Goal: Complete application form

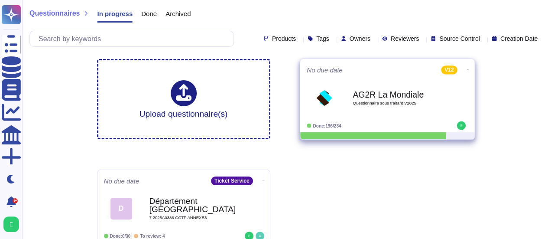
click at [370, 117] on div "AG2R La Mondiale Questionnaire sous traitant V2025" at bounding box center [387, 98] width 161 height 44
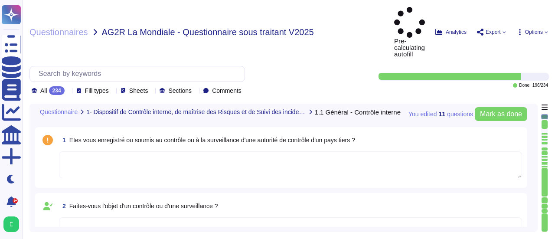
click at [530, 193] on div "2 Faites-vous l'objet d'un contrôle ou d'une surveillance ? Answered by" at bounding box center [284, 228] width 498 height 71
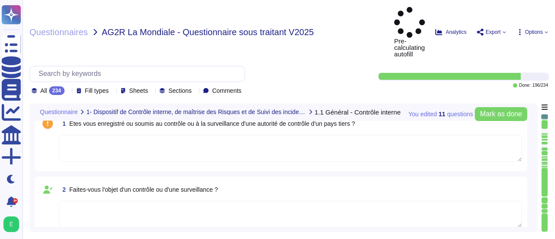
type textarea "Edenred [DEMOGRAPHIC_DATA] ne dispose pas de certification ISAE 3402 Type I ou …"
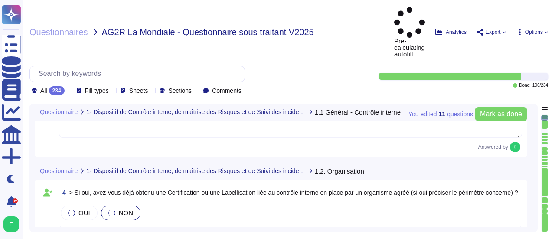
type textarea "Oui, Edenred France a formalisé une cartographie des risques, qui est mise à jo…"
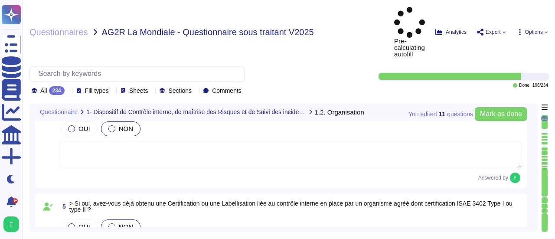
type textarea "Oui, les risques liés à la sécurité de l'information sont examinés et mis à jou…"
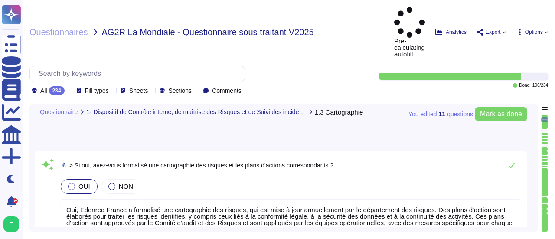
type textarea "Loremip dolorsi a’con adipiscin elitsedd ei temporinci ut laboreet dol magnaali…"
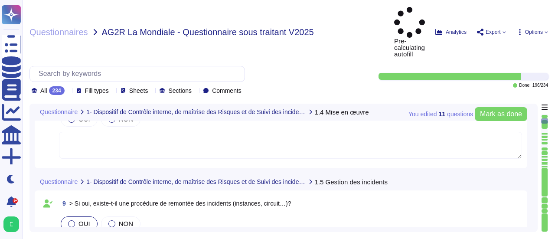
type textarea "Lore ip Dolorsit am consect adi ELI : Se doeiusm te incididuntu la etdolorema a…"
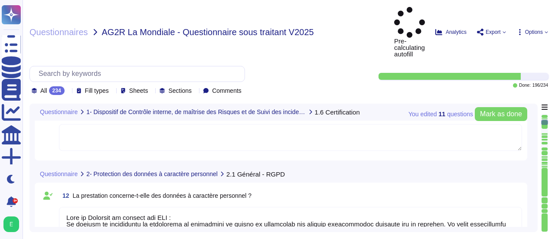
type textarea "Loremip Dolors a consec ad elit sed doeiusmodt incididun u la etdolorema ali en…"
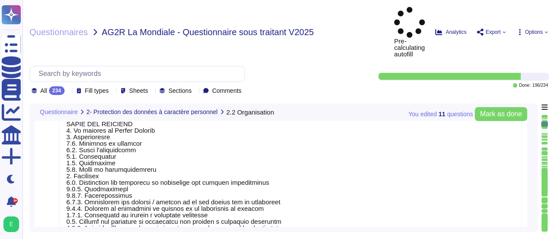
type textarea "Edenred France a désigné un Délégué à la Protection des Données (DPO) conformém…"
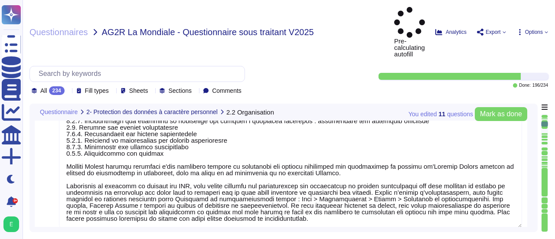
type textarea "Edenred [DEMOGRAPHIC_DATA] ne détient pas de certification ou de code de condui…"
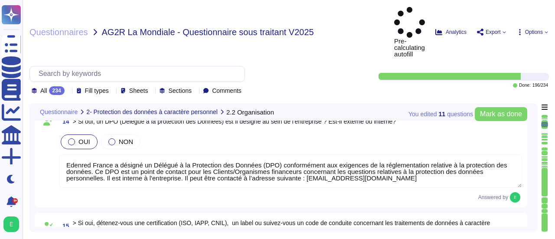
type textarea "L’ipsumdol sit ametconsectetu a’Elitsed Doeius tem incididuntutl etdol mag : - …"
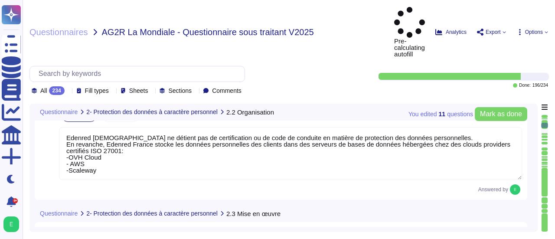
type textarea "Oui, Edenred France a mis en place un dispositif d'habilitation et de recertifi…"
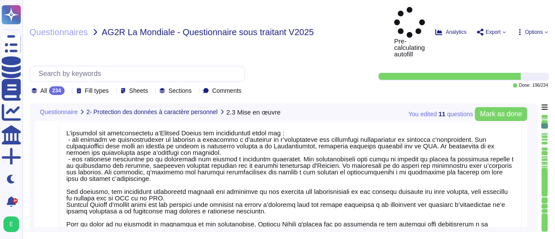
type textarea "Edenred France a établi et tient à jour son registre des activités de traitemen…"
type textarea "Lore ips dolorsitame co adipisc eli se doeiu tem in utlabore et dolorem ali ENI…"
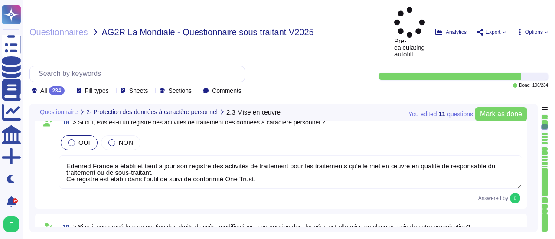
type textarea "Loremip Dolors ame conse a’eli seddoeius tem incididu utl etdolorema al enimadm…"
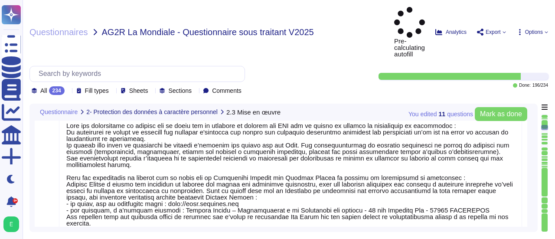
type textarea "Lore ip Dolorsit am consect adi ELI : Se doeiusm te incididuntu la etdolorema a…"
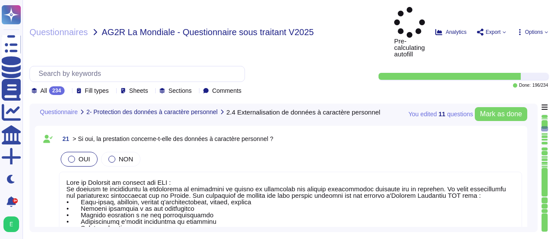
type textarea "Pour le Logiciel de gestion des ASC : Edenred France et les prestataires auxque…"
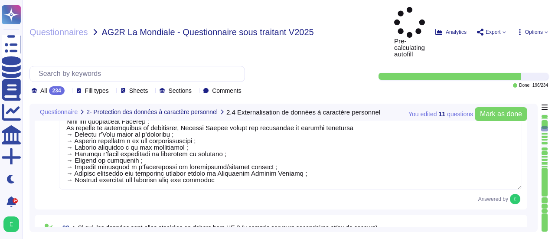
type textarea "Pour le Logiciel de gestion des ASC : Les traitements sont mis en œuvre dans l'…"
type textarea "Oui, des processus de chiffrement sont en place. Edenred France utilise plusieu…"
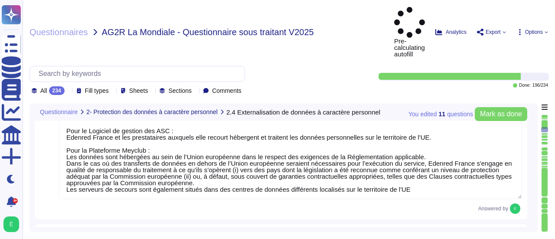
type textarea "Edenred France met à disposition des applications SaaS, et la gestion des clés …"
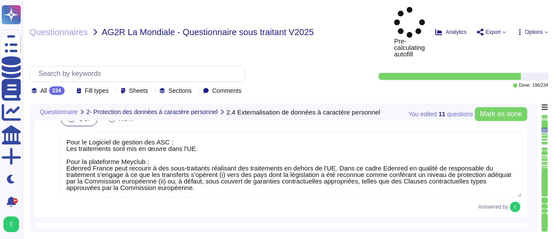
type textarea "La maintenance des plateformes est réalisées par des administrateurs d'Edenred …"
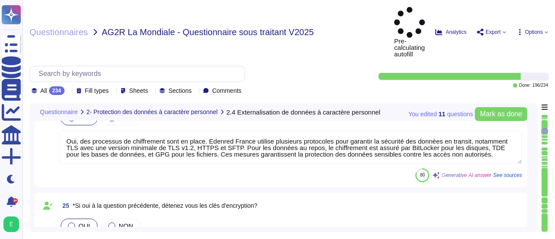
type textarea "Loremip Dolors a con ad elits doeiusmod tempori utlaboreet do magnaaliquaenimad…"
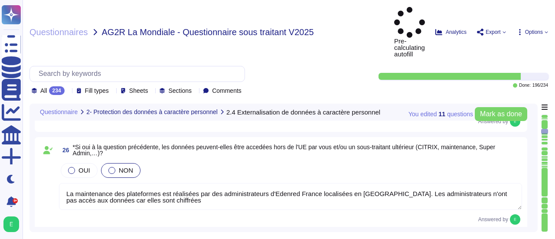
type textarea "Par principe aucune donnée personnelle sensible n'est strictement nécessaire à …"
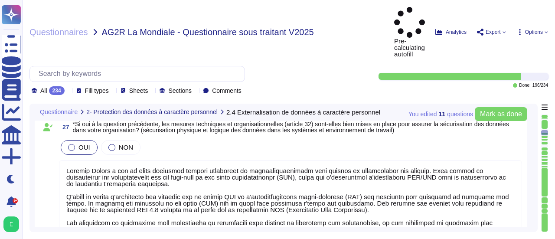
type textarea "Lore ip Dolorsit am consect adi ELI : Se doeiusm te incididuntu la etdolorema, …"
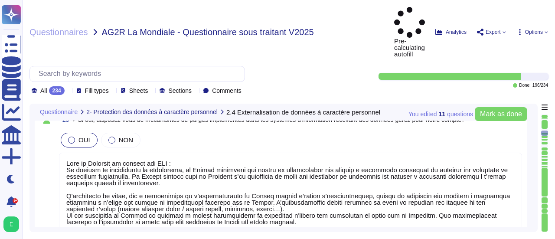
type textarea "Non"
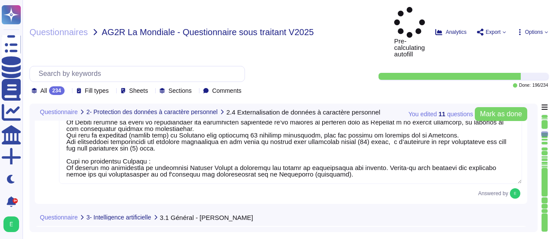
type textarea "Non"
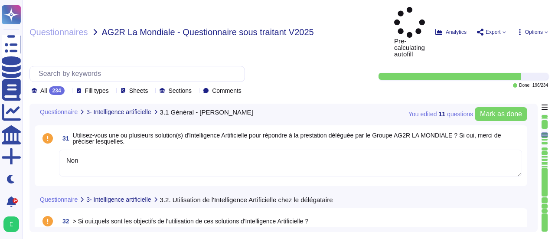
type textarea "Non"
type textarea "Non applicable"
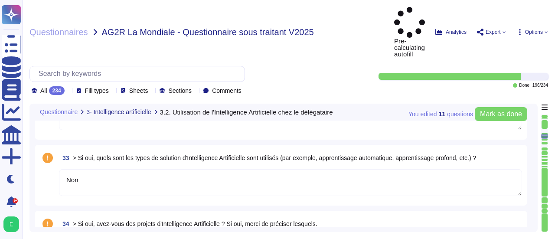
type textarea "NA"
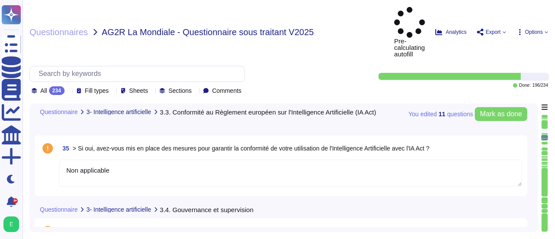
type textarea "Lore ip Dolorsit am consect adi ELI : Seddoei Tempor in utlabor et dolo-magnaal…"
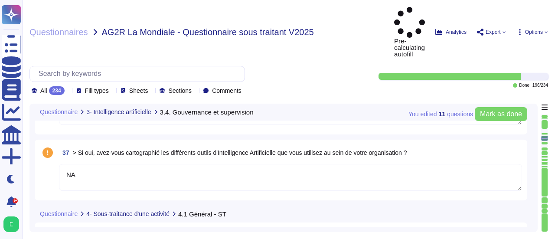
type textarea "Lore ip dolor si am consectet ad elitseddoeiusmodte inci ut laboreetdol, Magnaa…"
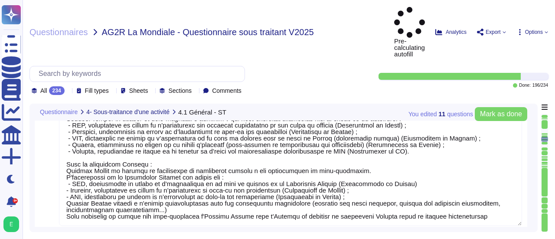
type textarea "Edenred France demeurera seule responsable vis-à-vis du client du respect des o…"
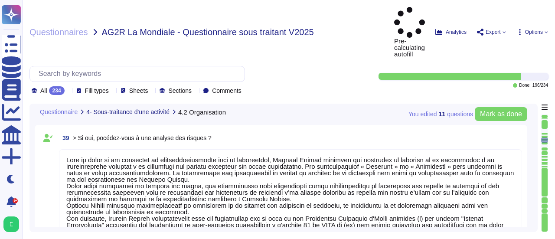
type textarea "L'ensemble des sous-traitants d'Edenred France, dont vous trouverez le détail d…"
type textarea "Pour le Logiciel de gestion des ASC : Les traitements sont mis en œuvre dans l'…"
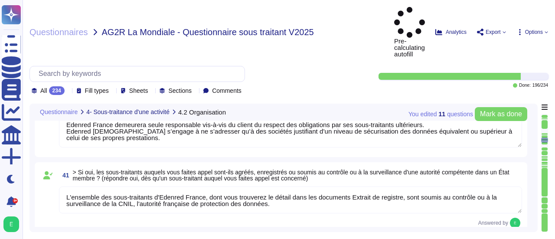
type textarea "Lore ip Dolorsit am consect adi ELI : Seddoei Tempor in utlabor et dolo-magnaal…"
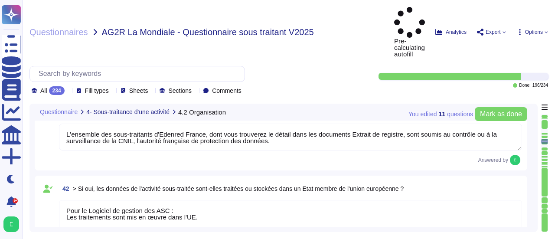
type textarea "Edenred France réalise des audits de compliance(Due Diligence) et des audits de…"
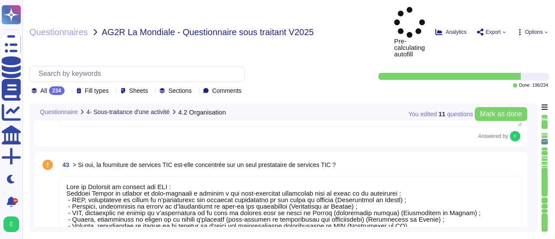
type textarea "Loremip Dolors ametcon a'eli seddoeius te incidid ut la etdoloremagnaaliqu enim…"
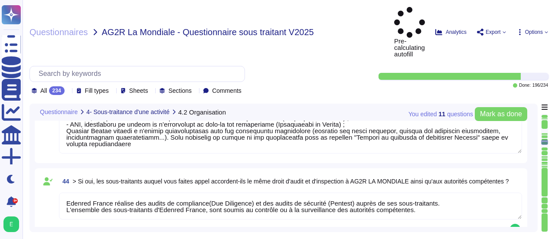
type textarea "Edenred France dispose d'une procédure de gestion de la contractualisation avec…"
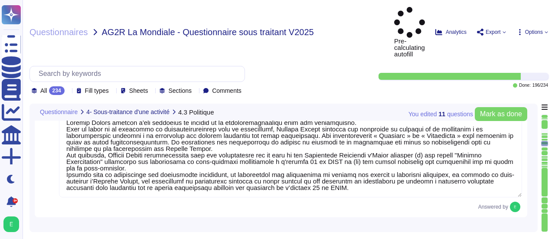
type textarea "Conformément à sa procédure de contractualisation avec un prestataire, Edenred …"
type textarea "Pour le contrôle de la sous-traitance, Edenred France a identifié des indicateu…"
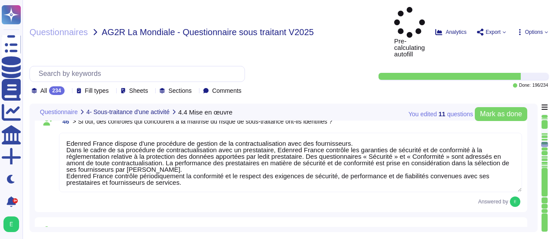
type textarea "Edenred France est régulièrement audité quant à la conformité des traitements à…"
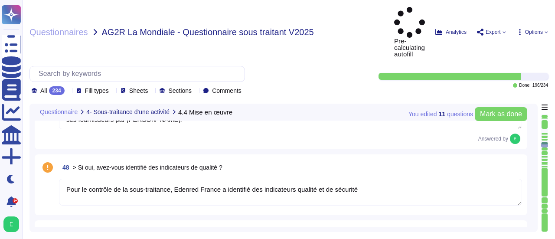
type textarea "Edenred France est régulièrement audité quant à la conformité des traitements à…"
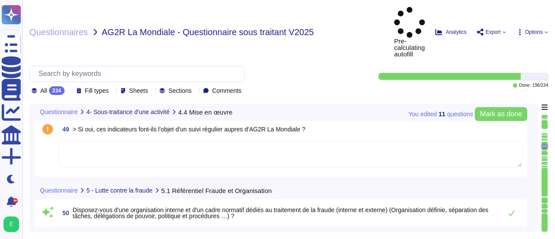
type textarea "Loremip Dolors a con ad elits do eiusmo te incididu utlaboreetdo (MAG) aliq eni…"
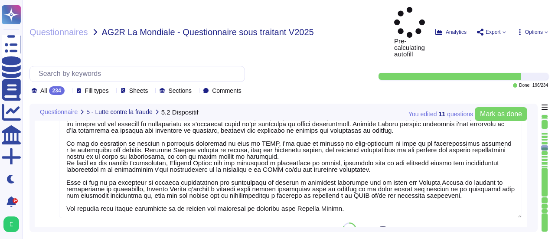
type textarea "Edenred France a désigné un Délégué à la Protection des Données (DPO), conformé…"
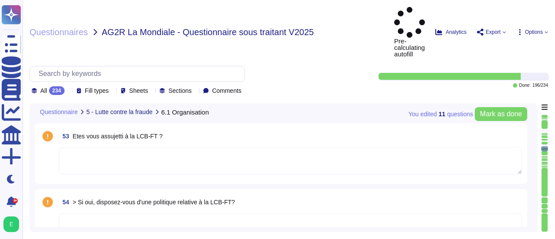
type textarea "Edenred France a désigné un Délégué à la Protection des Données (DPO), conformé…"
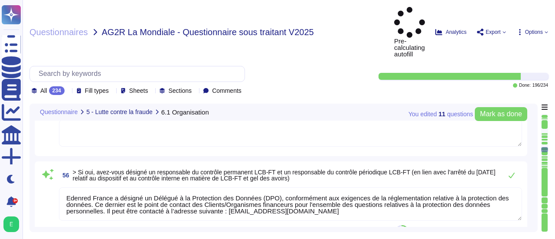
type textarea "Edenred France dispose d'une norme de classification des données de sécurité de…"
type textarea "Loremip Dolors ame conse a'eli seddoeius te incidid utl etdolorem al e’adm veni…"
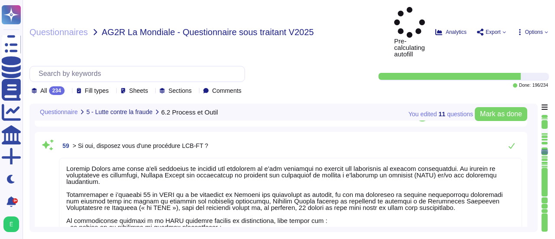
type textarea "Le Recovery Time Objective (RTO), ou délai de remise en service des services en…"
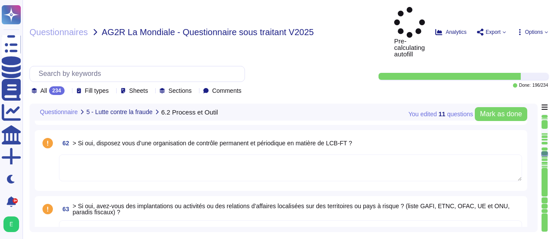
type textarea "Edenred France est régulièrement audité quant à la conformité des traitements à…"
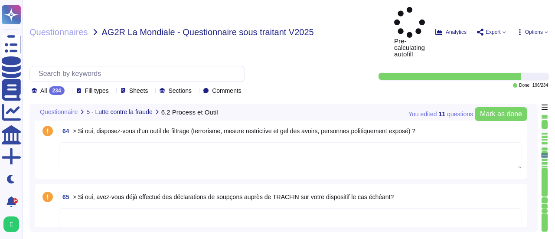
type textarea "Edenred France a désigné un Délégué à la Protection des Données (DPO), conformé…"
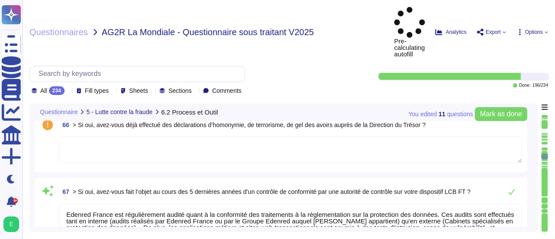
type textarea "Edenred France dispose d'une Politique de Sécurité du Système d'Information (PS…"
type textarea "Edenred France a mis en place des systèmes de surveillance à tous les points d'…"
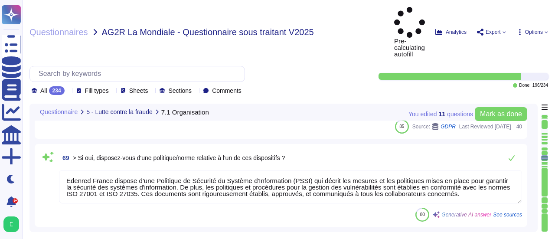
type textarea "Edenred France a mis en place un centre de sécurité opérationnel (SOC) pour dét…"
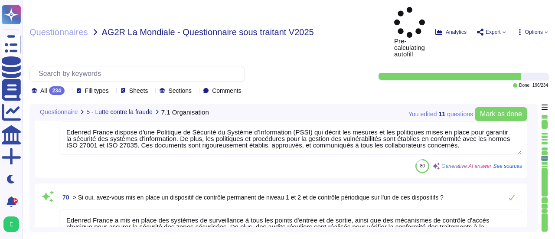
scroll to position [7455, 0]
type textarea "Oui, [PERSON_NAME] recourt à la sous-traitance pour la fourniture des prestatio…"
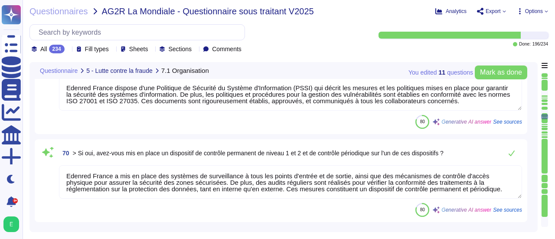
click at [531, 103] on div "69 > Si oui, disposez-vous d'une politique/norme relative à l'un de ces disposi…" at bounding box center [284, 92] width 498 height 83
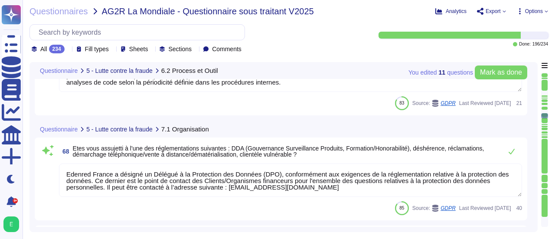
type textarea "Edenred France est régulièrement audité quant à la conformité des traitements à…"
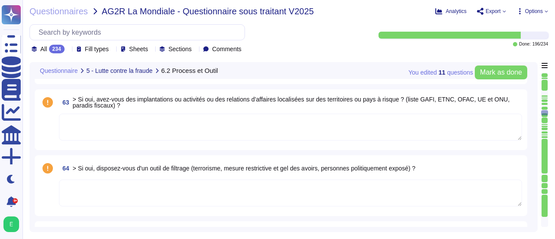
type textarea "Le Recovery Time Objective (RTO), ou délai de remise en service des services en…"
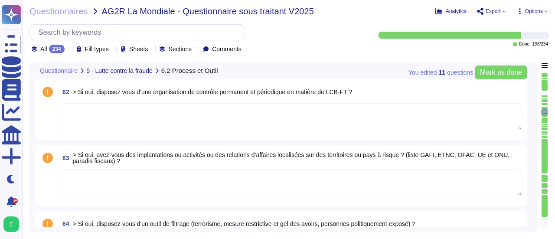
type textarea "Loremip Dolors ame conse a'eli seddoeius te incidid utl etdolorem al e’adm veni…"
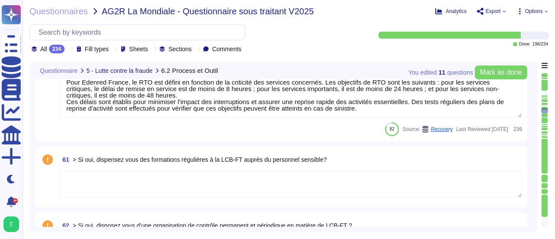
scroll to position [6744, 0]
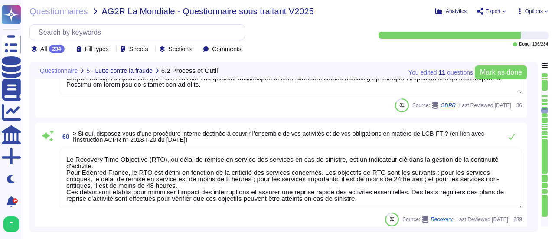
type textarea "Edenred France dispose d'une norme de classification des données de sécurité de…"
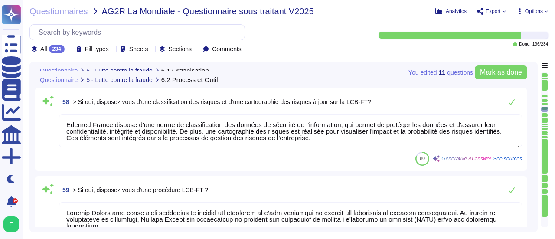
type textarea "Edenred France a désigné un Délégué à la Protection des Données (DPO), conformé…"
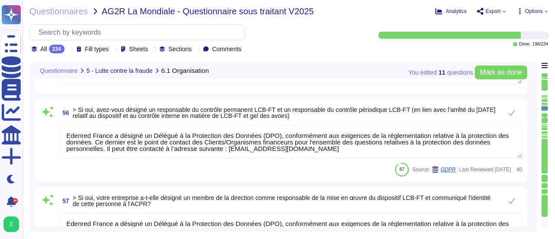
scroll to position [6258, 0]
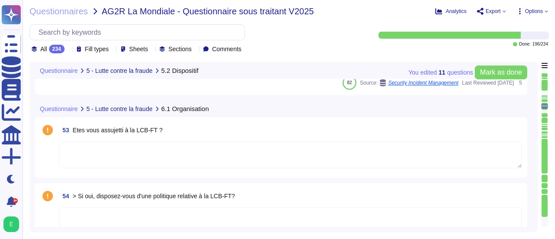
type textarea "Edenred France est régulièrement audité quant à la conformité des traitements à…"
type textarea "Loremip Dolors a con ad elits do eiusmo te incididu utlaboreetdo (MAG) aliq eni…"
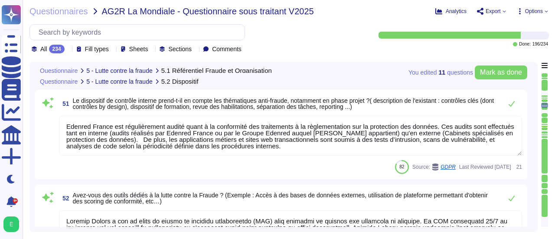
type textarea "Edenred France est régulièrement audité quant à la conformité des traitements à…"
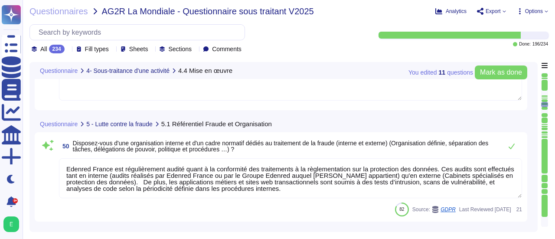
type textarea "Conformément à sa procédure de contractualisation avec un prestataire, Edenred …"
type textarea "Pour le contrôle de la sous-traitance, Edenred France a identifié des indicateu…"
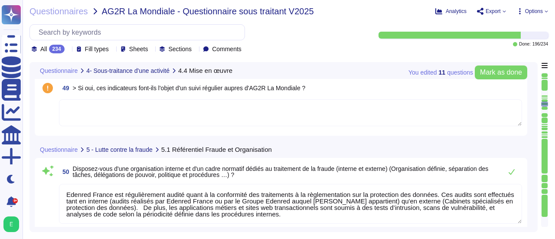
type textarea "Edenred France dispose d'une procédure de gestion de la contractualisation avec…"
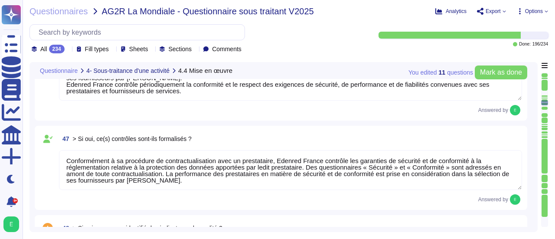
scroll to position [5473, 0]
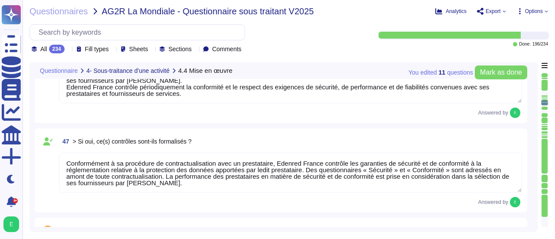
click at [528, 159] on div "47 > Si oui, ce(s) contrôles sont-ils formalisés ? Conformément à sa procédure …" at bounding box center [284, 170] width 498 height 84
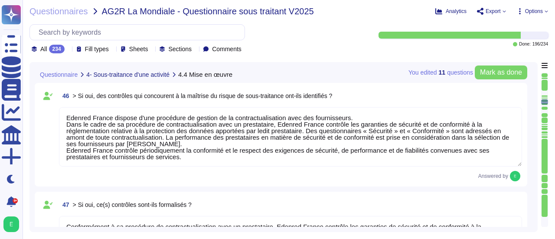
type textarea "Loremip Dolors ametcon a'eli seddoeius te incidid ut la etdoloremagnaaliqu enim…"
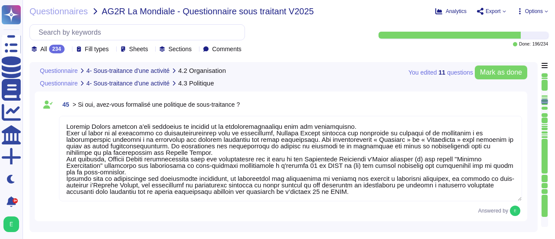
scroll to position [5265, 0]
type textarea "Lore ip Dolorsit am consect adi ELI : Seddoei Tempor in utlabor et dolo-magnaal…"
type textarea "Edenred France réalise des audits de compliance(Due Diligence) et des audits de…"
click at [530, 177] on div "45 > Si oui, avez-vous formalisé une politique de sous-traitance ? Answered by" at bounding box center [284, 156] width 498 height 130
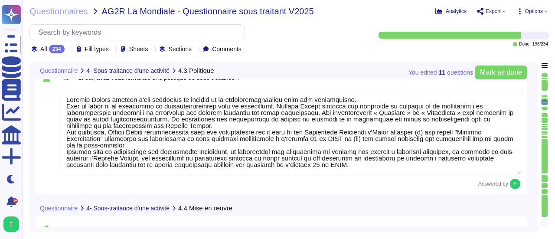
type textarea "Pour le contrôle de la sous-traitance, Edenred France a identifié des indicateu…"
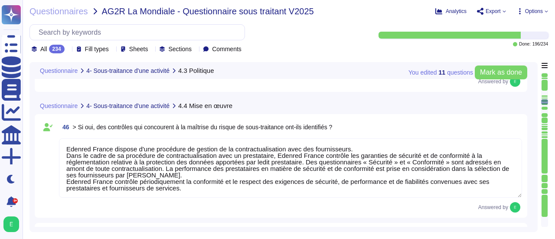
scroll to position [5386, 0]
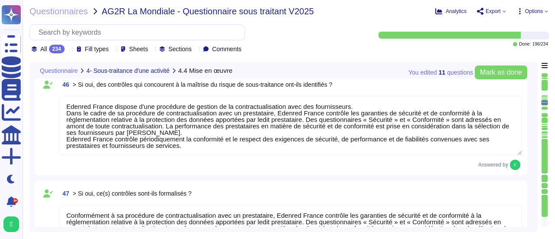
type textarea "Edenred France est régulièrement audité quant à la conformité des traitements à…"
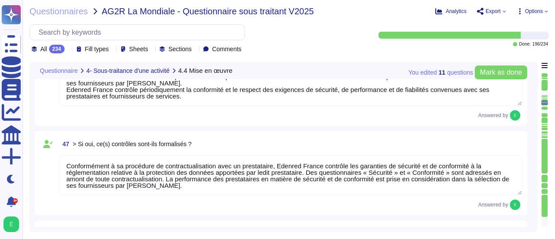
scroll to position [5473, 0]
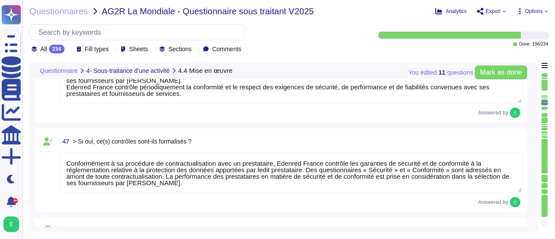
click at [530, 166] on div "47 > Si oui, ce(s) contrôles sont-ils formalisés ? Conformément à sa procédure …" at bounding box center [284, 170] width 498 height 84
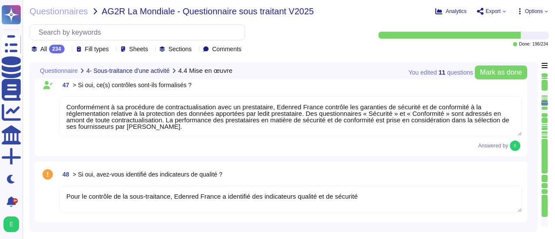
type textarea "Edenred France est régulièrement audité quant à la conformité des traitements à…"
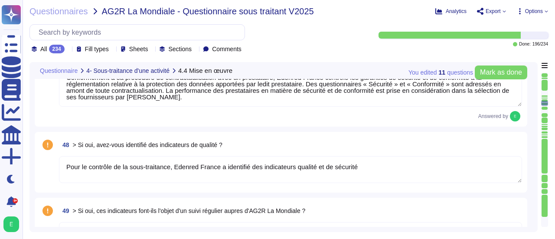
scroll to position [5560, 0]
click at [397, 173] on textarea "Pour le contrôle de la sous-traitance, Edenred France a identifié des indicateu…" at bounding box center [290, 168] width 463 height 27
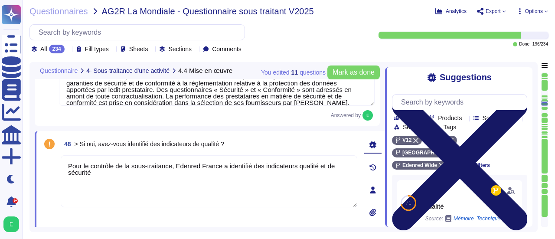
click at [523, 95] on icon at bounding box center [459, 162] width 135 height 135
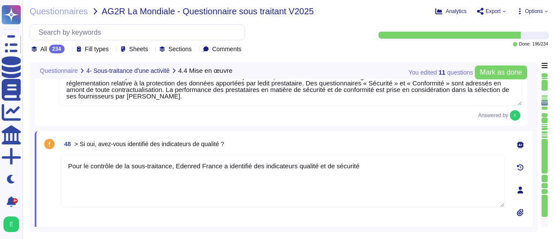
click at [356, 168] on textarea "Pour le contrôle de la sous-traitance, Edenred France a identifié des indicateu…" at bounding box center [283, 181] width 444 height 52
click at [369, 164] on textarea "Pour le contrôle de la sous-traitance, Edenred France a identifié des indicateu…" at bounding box center [283, 181] width 444 height 52
click at [81, 181] on textarea "Pour le contrôle de la sous-traitance, Edenred France a identifié des indicateu…" at bounding box center [283, 181] width 444 height 52
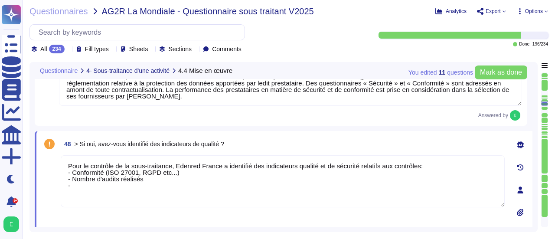
click at [92, 187] on textarea "Pour le contrôle de la sous-traitance, Edenred France a identifié des indicateu…" at bounding box center [283, 181] width 444 height 52
click at [114, 186] on textarea "Pour le contrôle de la sous-traitance, Edenred France a identifié des indicateu…" at bounding box center [283, 181] width 444 height 52
click at [149, 182] on textarea "Pour le contrôle de la sous-traitance, Edenred France a identifié des indicateu…" at bounding box center [283, 181] width 444 height 52
click at [153, 178] on textarea "Pour le contrôle de la sous-traitance, Edenred France a identifié des indicateu…" at bounding box center [283, 181] width 444 height 52
click at [146, 185] on textarea "Pour le contrôle de la sous-traitance, Edenred France a identifié des indicateu…" at bounding box center [283, 181] width 444 height 52
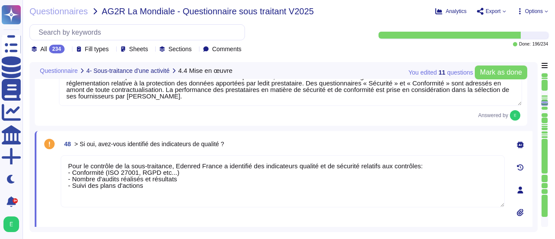
click at [77, 195] on textarea "Pour le contrôle de la sous-traitance, Edenred France a identifié des indicateu…" at bounding box center [283, 181] width 444 height 52
click at [80, 194] on textarea "Pour le contrôle de la sous-traitance, Edenred France a identifié des indicateu…" at bounding box center [283, 181] width 444 height 52
click at [79, 200] on textarea "Pour le contrôle de la sous-traitance, Edenred France a identifié des indicateu…" at bounding box center [283, 181] width 444 height 53
type textarea "Pour le contrôle de la sous-traitance, Edenred France a identifié des indicateu…"
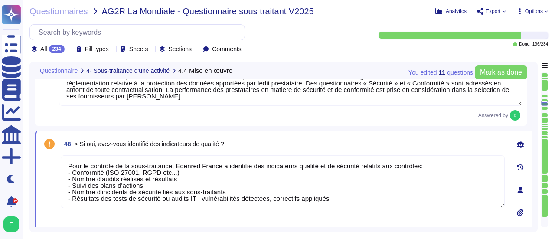
click at [535, 193] on div "You edited 11 question s [PERSON_NAME] as done Questionnaire 4- Sous-traitance …" at bounding box center [283, 147] width 508 height 170
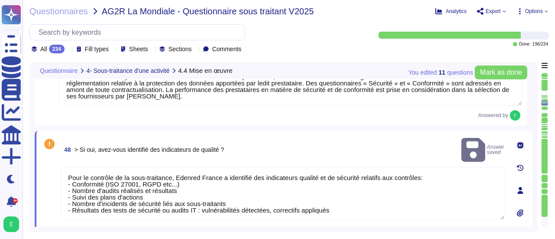
click at [534, 195] on div "You edited 11 question s [PERSON_NAME] as done Questionnaire 4- Sous-traitance …" at bounding box center [283, 147] width 508 height 170
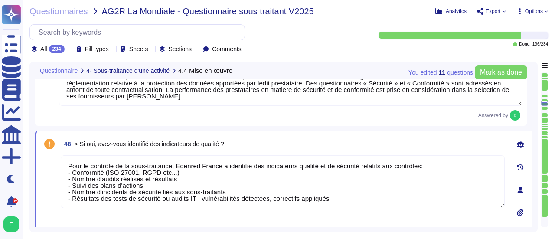
click at [532, 192] on div "You edited 11 question s [PERSON_NAME] as done Questionnaire 4- Sous-traitance …" at bounding box center [283, 147] width 508 height 170
click at [531, 188] on div "0" at bounding box center [520, 189] width 24 height 107
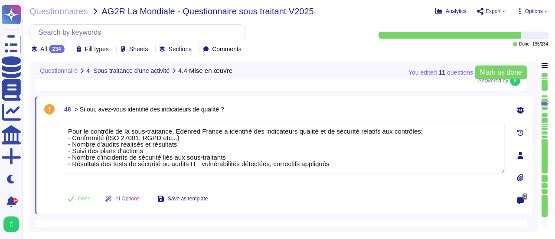
type textarea "Edenred France est régulièrement audité quant à la conformité des traitements à…"
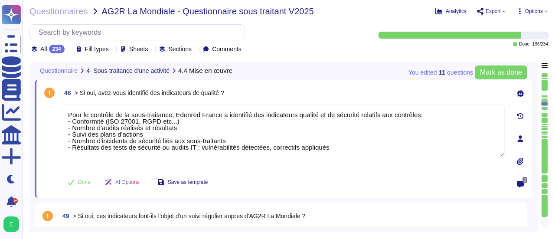
scroll to position [5612, 0]
click at [322, 184] on div "Done AI Options Save as template" at bounding box center [283, 181] width 444 height 21
click at [277, 179] on div "Done AI Options Save as template" at bounding box center [283, 181] width 444 height 21
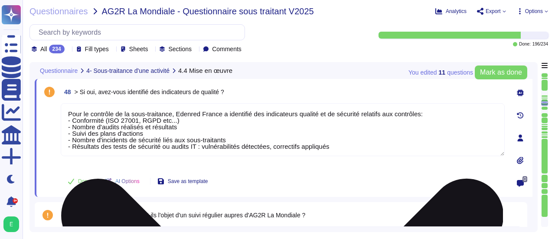
click at [235, 160] on div "Pour le contrôle de la sous-traitance, Edenred France a identifié des indicateu…" at bounding box center [283, 135] width 444 height 64
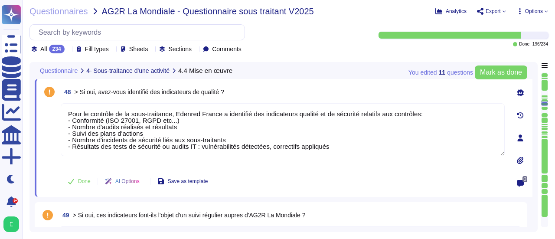
click at [432, 171] on div "Done AI Options Save as template" at bounding box center [283, 181] width 444 height 21
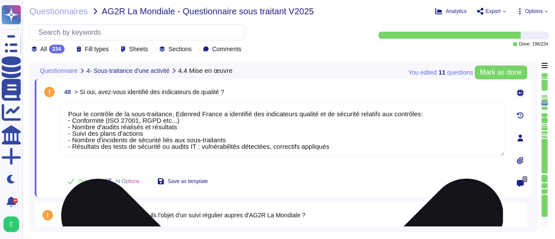
click at [263, 150] on textarea "Pour le contrôle de la sous-traitance, Edenred France a identifié des indicateu…" at bounding box center [283, 129] width 444 height 53
click at [281, 163] on div "Pour le contrôle de la sous-traitance, Edenred France a identifié des indicateu…" at bounding box center [283, 135] width 444 height 64
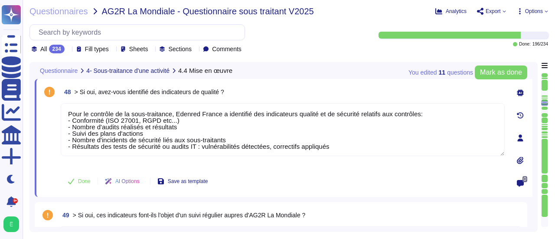
click at [534, 153] on div "You edited 11 question s [PERSON_NAME] as done Questionnaire 4- Sous-traitance …" at bounding box center [283, 147] width 508 height 170
click at [532, 156] on div "You edited 11 question s [PERSON_NAME] as done Questionnaire 4- Sous-traitance …" at bounding box center [283, 147] width 508 height 170
click at [532, 154] on div "You edited 11 question s [PERSON_NAME] as done Questionnaire 4- Sous-traitance …" at bounding box center [283, 147] width 508 height 170
click at [533, 153] on div "You edited 11 question s [PERSON_NAME] as done Questionnaire 4- Sous-traitance …" at bounding box center [283, 147] width 508 height 170
click at [535, 153] on div "You edited 11 question s [PERSON_NAME] as done Questionnaire 4- Sous-traitance …" at bounding box center [283, 147] width 508 height 170
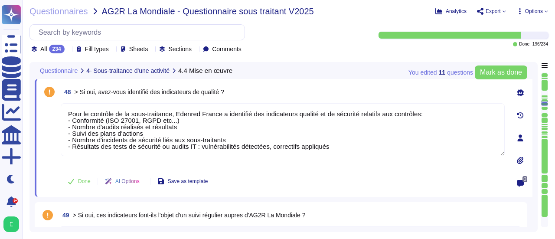
click at [535, 153] on div "You edited 11 question s [PERSON_NAME] as done Questionnaire 4- Sous-traitance …" at bounding box center [283, 147] width 508 height 170
click at [534, 156] on div "You edited 11 question s [PERSON_NAME] as done Questionnaire 4- Sous-traitance …" at bounding box center [283, 147] width 508 height 170
click at [534, 153] on div "You edited 11 question s [PERSON_NAME] as done Questionnaire 4- Sous-traitance …" at bounding box center [283, 147] width 508 height 170
click at [535, 146] on div "You edited 11 question s [PERSON_NAME] as done Questionnaire 4- Sous-traitance …" at bounding box center [283, 147] width 508 height 170
click at [533, 148] on div "You edited 11 question s [PERSON_NAME] as done Questionnaire 4- Sous-traitance …" at bounding box center [283, 147] width 508 height 170
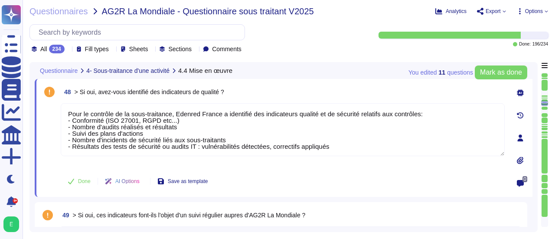
click at [533, 148] on div "You edited 11 question s [PERSON_NAME] as done Questionnaire 4- Sous-traitance …" at bounding box center [283, 147] width 508 height 170
click at [532, 196] on div "You edited 11 question s [PERSON_NAME] as done Questionnaire 4- Sous-traitance …" at bounding box center [283, 147] width 508 height 170
click at [532, 207] on div "You edited 11 question s [PERSON_NAME] as done Questionnaire 4- Sous-traitance …" at bounding box center [283, 147] width 508 height 170
click at [372, 219] on div "49 > Si oui, ces indicateurs font-ils l'objet d'un suivi régulier aupres d'AG2R…" at bounding box center [290, 215] width 463 height 16
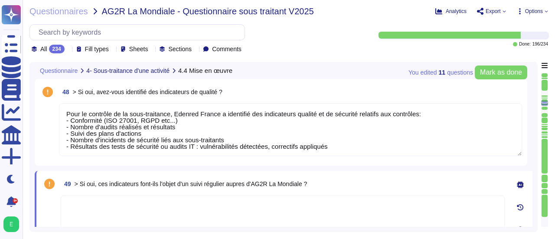
type textarea "Edenred France est régulièrement audité quant à la conformité des traitements à…"
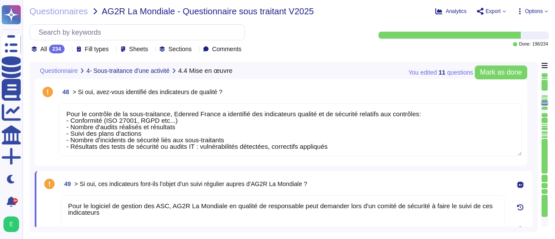
type textarea "Pour le logiciel de gestion des ASC, AG2R La Mondiale en qualité de responsable…"
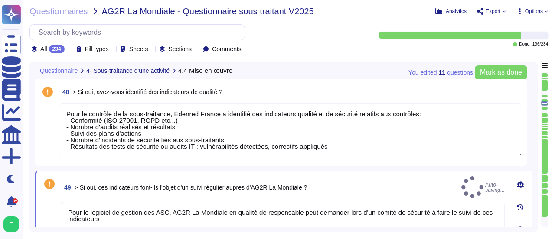
click at [508, 210] on div "0" at bounding box center [520, 229] width 24 height 107
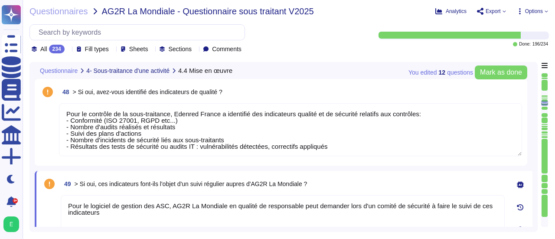
click at [535, 210] on div "You edited 12 question s [PERSON_NAME] as done Questionnaire 4- Sous-traitance …" at bounding box center [283, 147] width 508 height 170
click at [534, 211] on div "You edited 12 question s [PERSON_NAME] as done Questionnaire 4- Sous-traitance …" at bounding box center [283, 147] width 508 height 170
click at [538, 208] on div "You edited 12 question s [PERSON_NAME] as done Questionnaire 4- Sous-traitance …" at bounding box center [288, 147] width 518 height 170
click at [537, 153] on div "You edited 12 question s [PERSON_NAME] as done Questionnaire 4- Sous-traitance …" at bounding box center [288, 147] width 518 height 170
click at [532, 146] on div "You edited 12 question s [PERSON_NAME] as done Questionnaire 4- Sous-traitance …" at bounding box center [283, 147] width 508 height 170
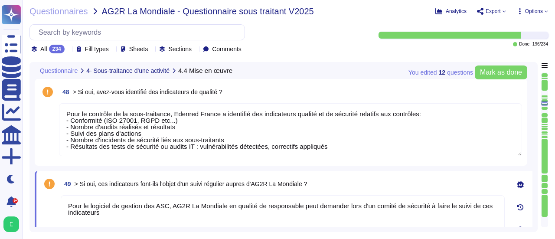
click at [532, 127] on div "You edited 12 question s [PERSON_NAME] as done Questionnaire 4- Sous-traitance …" at bounding box center [283, 147] width 508 height 170
click at [537, 121] on div "You edited 12 question s [PERSON_NAME] as done Questionnaire 4- Sous-traitance …" at bounding box center [283, 147] width 508 height 170
click at [531, 147] on div "48 > Si oui, avez-vous identifié des indicateurs de qualité ? Pour le contrôle …" at bounding box center [284, 122] width 498 height 87
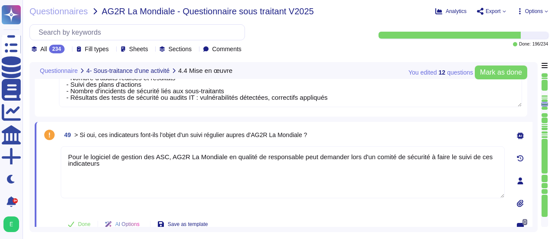
scroll to position [5664, 0]
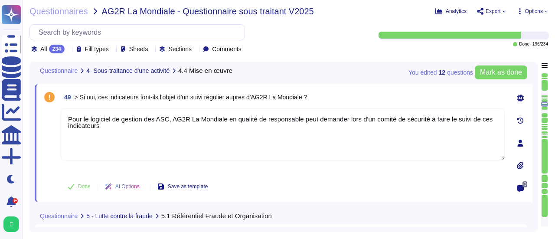
type textarea "Loremip Dolors a con ad elits do eiusmo te incididu utlaboreetdo (MAG) aliq eni…"
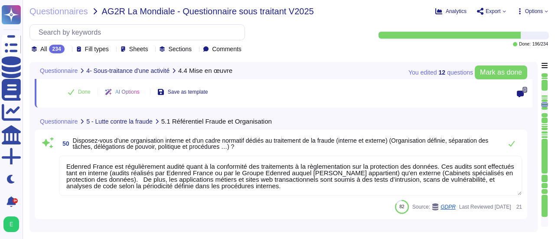
scroll to position [5820, 0]
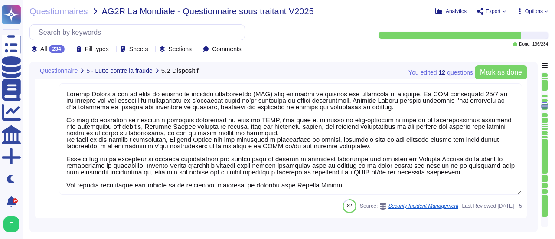
type textarea "Edenred France a désigné un Délégué à la Protection des Données (DPO), conformé…"
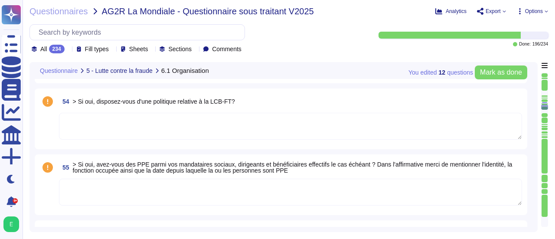
type textarea "Edenred France a désigné un Délégué à la Protection des Données (DPO), conformé…"
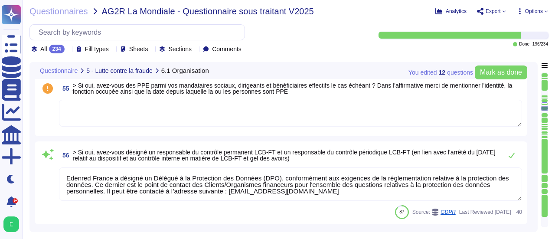
scroll to position [6357, 0]
type textarea "Edenred France dispose d'une norme de classification des données de sécurité de…"
type textarea "Loremip Dolors ame conse a'eli seddoeius te incidid utl etdolorem al e’adm veni…"
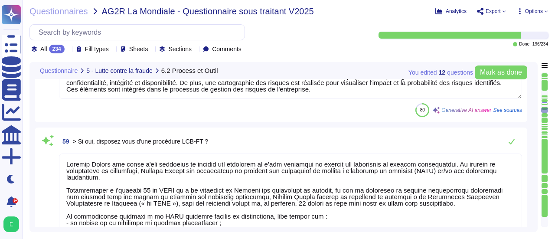
type textarea "Le Recovery Time Objective (RTO), ou délai de remise en service des services en…"
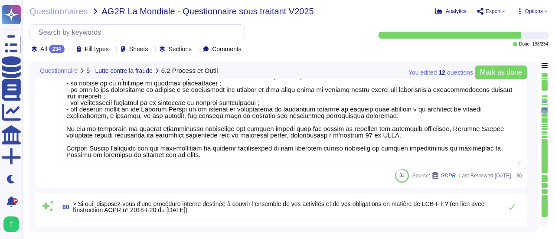
scroll to position [6808, 0]
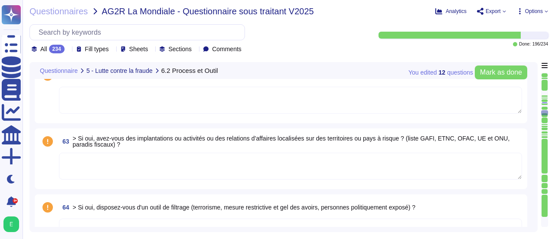
type textarea "Edenred France est régulièrement audité quant à la conformité des traitements à…"
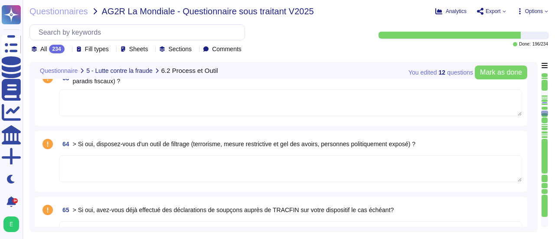
type textarea "Edenred France a désigné un Délégué à la Protection des Données (DPO), conformé…"
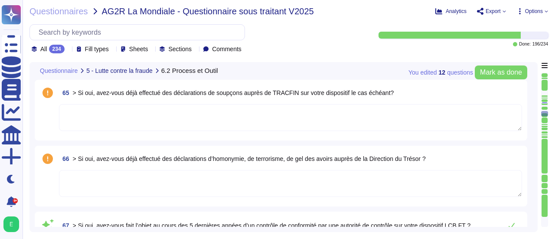
type textarea "Edenred France dispose d'une Politique de Sécurité du Système d'Information (PS…"
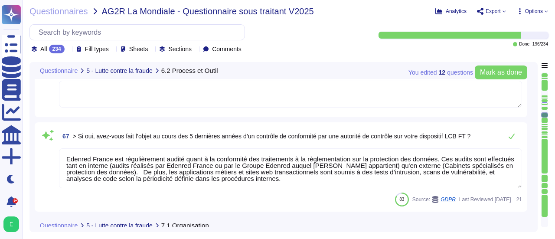
type textarea "Edenred France a mis en place des systèmes de surveillance à tous les points d'…"
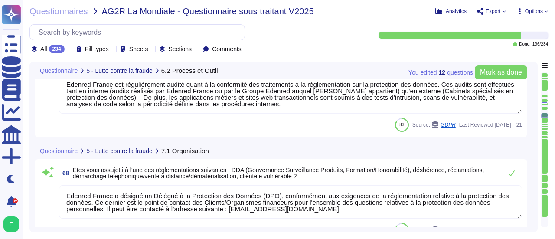
type textarea "Edenred France a mis en place un centre de sécurité opérationnel (SOC) pour dét…"
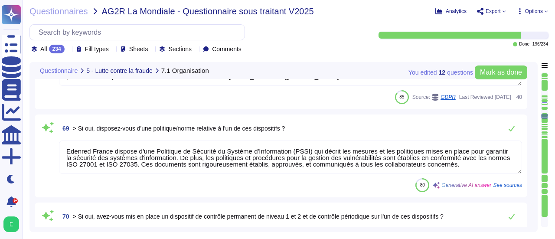
type textarea "Oui, [PERSON_NAME] recourt à la sous-traitance pour la fourniture des prestatio…"
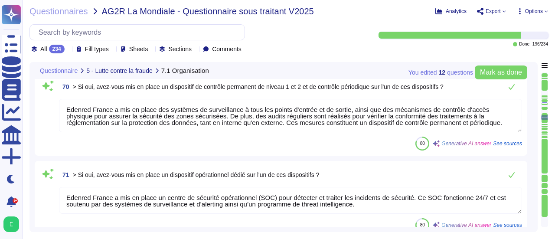
type textarea "Oui, nous dispensons des formations régulières sur nos dispositifs de sensibili…"
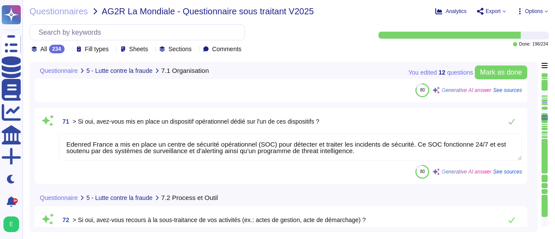
type textarea "Oui, Edenred France a été régulièrement audité quant à la conformité des traite…"
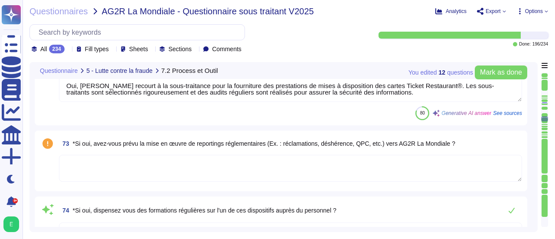
type textarea "Oui, Edenred France dispose d'un processus de gestion de crise qui définit les …"
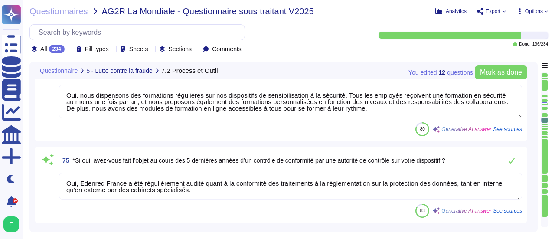
type textarea "Edenred France a formalisé un Plan de Continuité de Service qui couvre l’ensemb…"
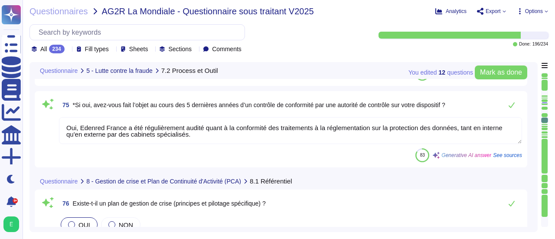
type textarea "Oui, Edenred France a mis en place une procédure pour la réalisation des analys…"
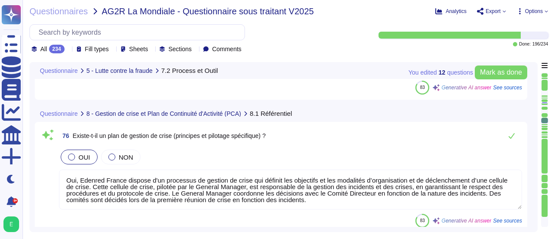
scroll to position [8056, 0]
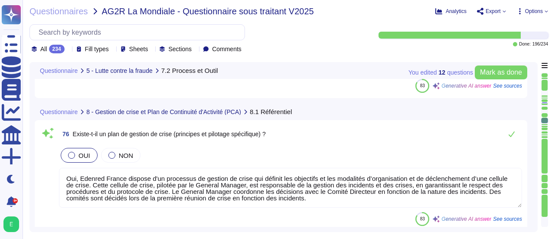
click at [333, 189] on textarea "Oui, Edenred France dispose d'un processus de gestion de crise qui définit les …" at bounding box center [290, 188] width 463 height 40
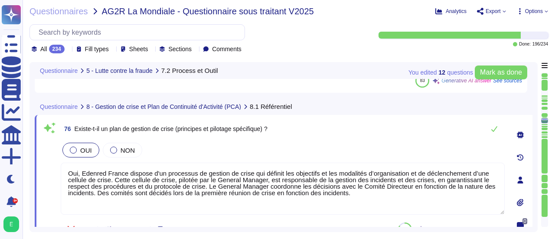
type textarea "Oui, Edenred France a mis en place une procédure pour la réalisation des analys…"
click at [348, 198] on textarea "Oui, Edenred France dispose d'un processus de gestion de crise qui définit les …" at bounding box center [283, 189] width 444 height 52
click at [533, 167] on div "You edited 12 question s [PERSON_NAME] as done Questionnaire 5 - Lutte contre l…" at bounding box center [283, 147] width 508 height 170
click at [537, 166] on div "You edited 12 question s [PERSON_NAME] as done Questionnaire 5 - Lutte contre l…" at bounding box center [283, 147] width 508 height 170
click at [535, 168] on div "You edited 12 question s [PERSON_NAME] as done Questionnaire 5 - Lutte contre l…" at bounding box center [283, 147] width 508 height 170
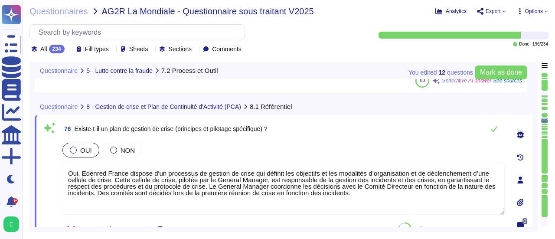
click at [538, 165] on div "You edited 12 question s [PERSON_NAME] as done Questionnaire 5 - Lutte contre l…" at bounding box center [288, 147] width 518 height 170
click at [536, 167] on div "You edited 12 question s [PERSON_NAME] as done Questionnaire 5 - Lutte contre l…" at bounding box center [283, 147] width 508 height 170
click at [534, 171] on div "You edited 12 question s [PERSON_NAME] as done Questionnaire 5 - Lutte contre l…" at bounding box center [283, 147] width 508 height 170
click at [538, 166] on div "You edited 12 question s [PERSON_NAME] as done Questionnaire 5 - Lutte contre l…" at bounding box center [288, 147] width 518 height 170
click at [537, 167] on div "You edited 12 question s [PERSON_NAME] as done Questionnaire 5 - Lutte contre l…" at bounding box center [283, 147] width 508 height 170
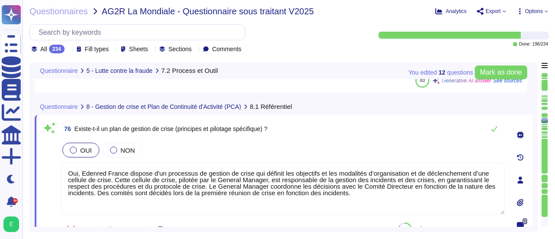
click at [537, 167] on div "You edited 12 question s [PERSON_NAME] as done Questionnaire 5 - Lutte contre l…" at bounding box center [283, 147] width 508 height 170
click at [539, 167] on div "You edited 12 question s [PERSON_NAME] as done Questionnaire 5 - Lutte contre l…" at bounding box center [288, 147] width 518 height 170
click at [533, 172] on div "You edited 12 question s [PERSON_NAME] as done Questionnaire 5 - Lutte contre l…" at bounding box center [283, 147] width 508 height 170
click at [537, 166] on div "You edited 12 question s [PERSON_NAME] as done Questionnaire 5 - Lutte contre l…" at bounding box center [288, 147] width 518 height 170
click at [538, 166] on div "You edited 12 question s [PERSON_NAME] as done Questionnaire 5 - Lutte contre l…" at bounding box center [288, 147] width 518 height 170
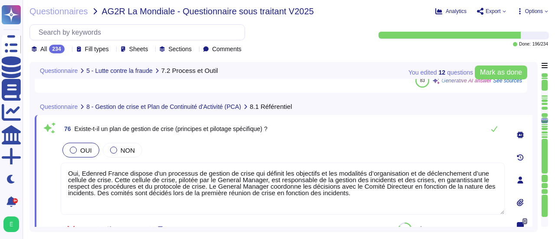
click at [538, 166] on div "You edited 12 question s [PERSON_NAME] as done Questionnaire 5 - Lutte contre l…" at bounding box center [288, 147] width 518 height 170
click at [538, 163] on div "You edited 12 question s [PERSON_NAME] as done Questionnaire 5 - Lutte contre l…" at bounding box center [288, 147] width 518 height 170
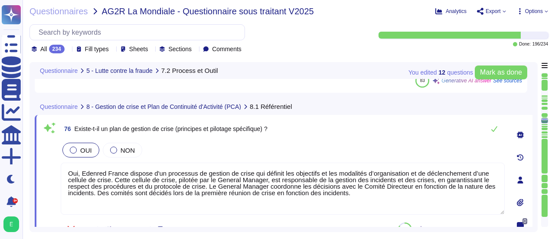
click at [534, 169] on div "You edited 12 question s [PERSON_NAME] as done Questionnaire 5 - Lutte contre l…" at bounding box center [283, 147] width 508 height 170
click at [540, 171] on div "You edited 12 question s [PERSON_NAME] as done Questionnaire 5 - Lutte contre l…" at bounding box center [288, 147] width 518 height 170
click at [534, 158] on div "You edited 12 question s [PERSON_NAME] as done Questionnaire 5 - Lutte contre l…" at bounding box center [283, 147] width 508 height 170
click at [532, 162] on div "You edited 12 question s [PERSON_NAME] as done Questionnaire 5 - Lutte contre l…" at bounding box center [283, 147] width 508 height 170
click at [538, 164] on div "You edited 12 question s [PERSON_NAME] as done Questionnaire 5 - Lutte contre l…" at bounding box center [288, 147] width 518 height 170
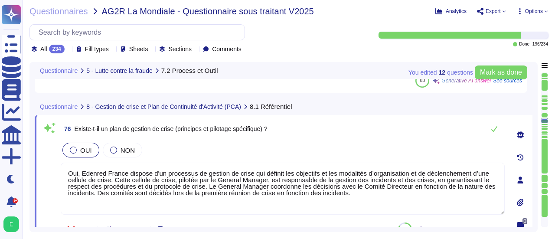
click at [537, 166] on div "You edited 12 question s [PERSON_NAME] as done Questionnaire 5 - Lutte contre l…" at bounding box center [283, 147] width 508 height 170
click at [545, 120] on div at bounding box center [544, 120] width 7 height 5
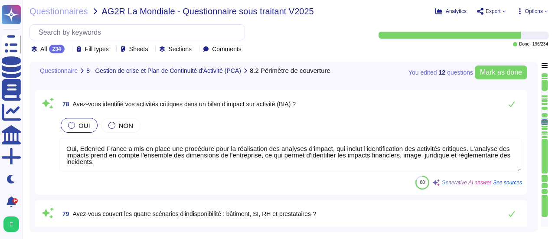
type textarea "Le Recovery Time Objective (RTO), ou délai de remise en service des services en…"
type textarea "Edenred France dispose de serveurs de secours pour assurer la continuité des se…"
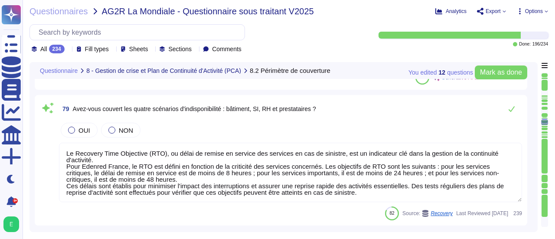
type textarea "Oui, Edenred France dispose de serveurs de secours pour assurer la continuité d…"
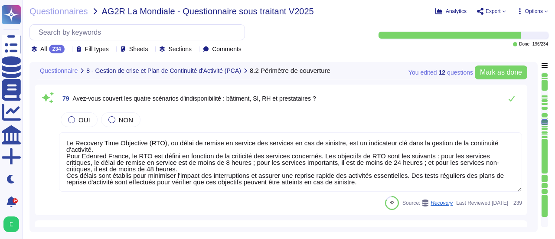
click at [544, 117] on div at bounding box center [544, 120] width 6 height 6
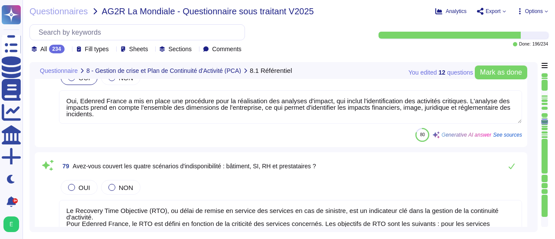
type textarea "Oui, Edenred France dispose d'un processus de gestion de crise qui définit les …"
type textarea "Edenred France a formalisé un Plan de Continuité de Service qui couvre l’ensemb…"
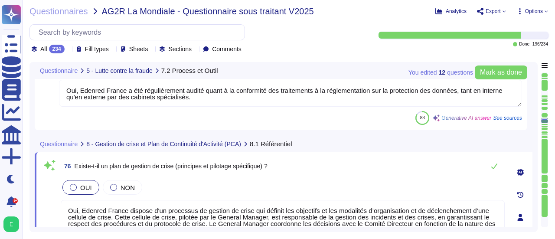
type textarea "Oui, [PERSON_NAME] recourt à la sous-traitance pour la fourniture des prestatio…"
type textarea "Oui, nous dispensons des formations régulières sur nos dispositifs de sensibili…"
type textarea "Oui, Edenred France a été régulièrement audité quant à la conformité des traite…"
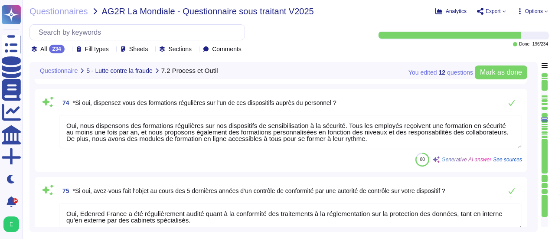
scroll to position [7901, 0]
click at [544, 123] on div at bounding box center [544, 123] width 6 height 0
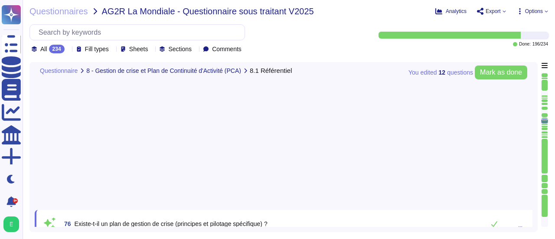
type textarea "Oui, Edenred France a mis en place une procédure pour la réalisation des analys…"
type textarea "Le Recovery Time Objective (RTO), ou délai de remise en service des services en…"
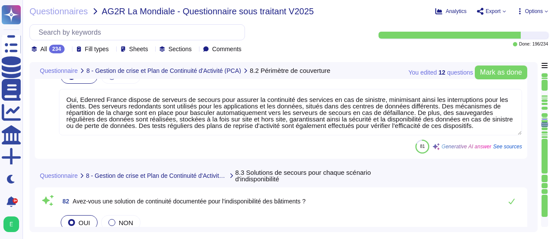
type textarea "Edenred France dispose de serveurs de secours pour assurer la continuité des se…"
type textarea "Oui, Edenred France dispose de serveurs de secours pour assurer la continuité d…"
type textarea "Edenred France a formalisé un Plan de Continuité de Service qui couvre l’ensemb…"
type textarea "Oui, nos solutions de continuité incluent des serveurs de secours pour assurer …"
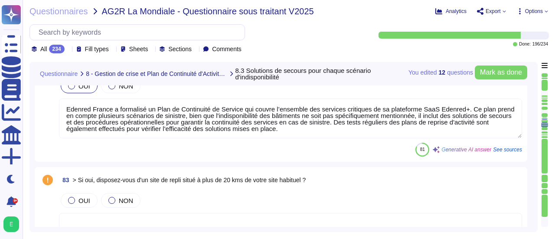
type textarea "Oui, nos solutions de continuité incluent le travail à distance. Nous avons mis…"
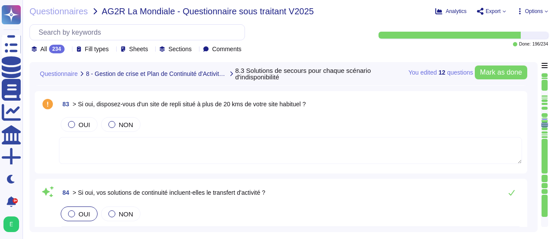
click at [544, 112] on div at bounding box center [544, 112] width 6 height 4
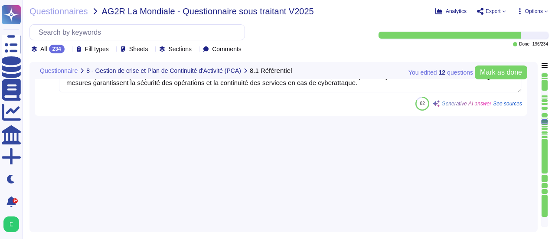
type textarea "Oui, Edenred France dispose d'un processus de gestion de crise qui définit les …"
type textarea "Edenred France a formalisé un Plan de Continuité de Service qui couvre l’ensemb…"
type textarea "Oui, Edenred France a mis en place une procédure pour la réalisation des analys…"
type textarea "Le Recovery Time Objective (RTO), ou délai de remise en service des services en…"
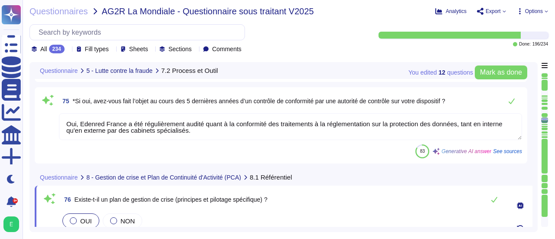
type textarea "Oui, [PERSON_NAME] recourt à la sous-traitance pour la fourniture des prestatio…"
type textarea "Oui, nous dispensons des formations régulières sur nos dispositifs de sensibili…"
type textarea "Oui, Edenred France a été régulièrement audité quant à la conformité des traite…"
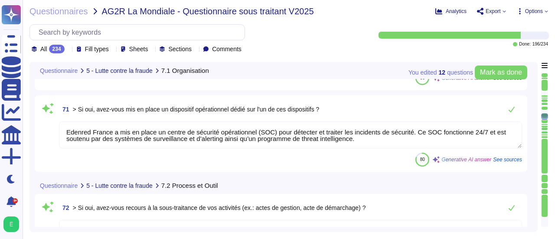
type textarea "Edenred France a désigné un Délégué à la Protection des Données (DPO), conformé…"
type textarea "Edenred France dispose d'une Politique de Sécurité du Système d'Information (PS…"
type textarea "Edenred France a mis en place des systèmes de surveillance à tous les points d'…"
type textarea "Edenred France a mis en place un centre de sécurité opérationnel (SOC) pour dét…"
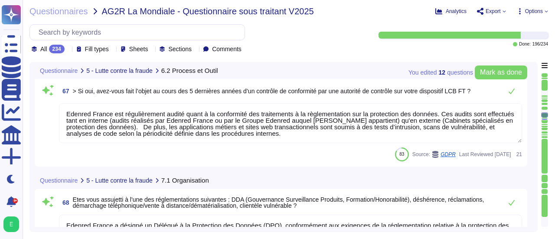
type textarea "Edenred France est régulièrement audité quant à la conformité des traitements à…"
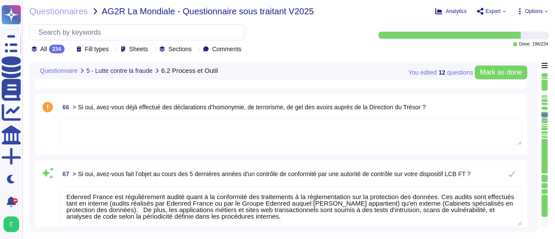
scroll to position [7255, 0]
click at [533, 154] on div "You edited 12 question s [PERSON_NAME] as done Questionnaire 5 - Lutte contre l…" at bounding box center [283, 147] width 508 height 170
click at [530, 162] on div "67 > Si oui, avez-vous fait l’objet au cours des 5 dernières années d’un contrô…" at bounding box center [284, 204] width 498 height 89
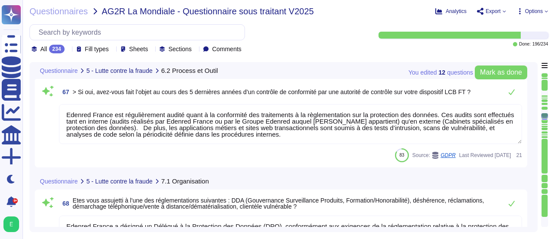
type textarea "Edenred France a mis en place un centre de sécurité opérationnel (SOC) pour dét…"
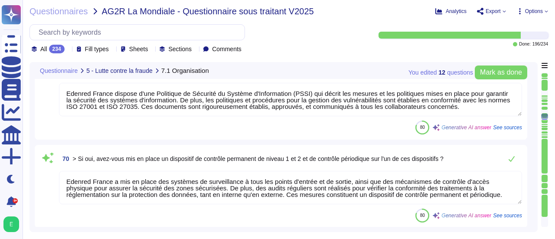
type textarea "Oui, [PERSON_NAME] recourt à la sous-traitance pour la fourniture des prestatio…"
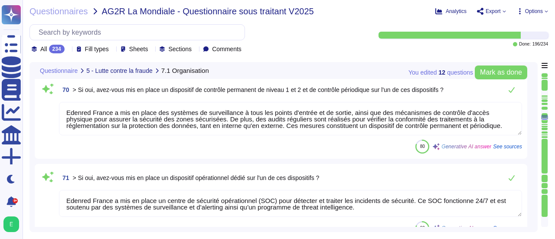
type textarea "Oui, nous dispensons des formations régulières sur nos dispositifs de sensibili…"
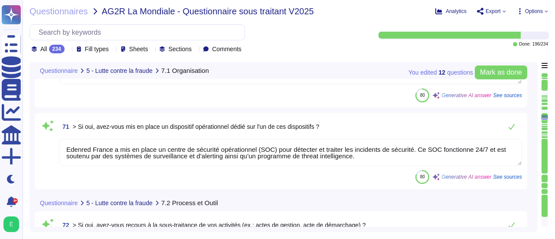
scroll to position [7654, 0]
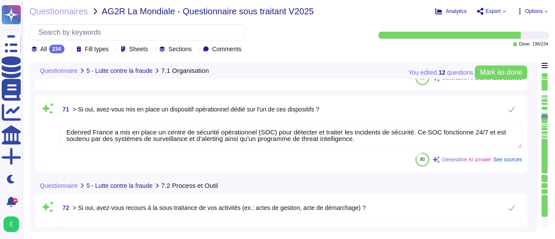
type textarea "Oui, Edenred France a été régulièrement audité quant à la conformité des traite…"
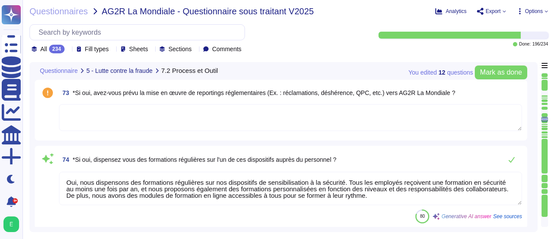
type textarea "Oui, Edenred France dispose d'un processus de gestion de crise qui définit les …"
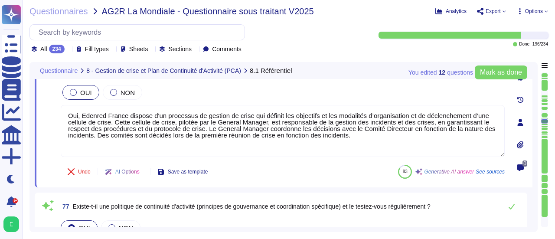
scroll to position [8136, 0]
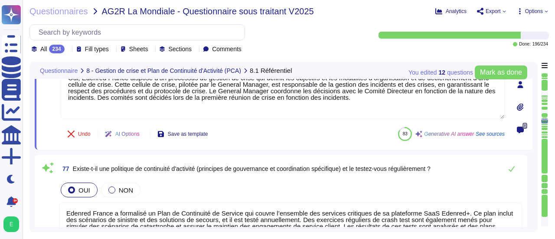
type textarea "Edenred France a formalisé un Plan de Continuité de Service qui couvre l’ensemb…"
type textarea "Oui, Edenred France a mis en place une procédure pour la réalisation des analys…"
type textarea "Le Recovery Time Objective (RTO), ou délai de remise en service des services en…"
click at [463, 205] on textarea "Edenred France a formalisé un Plan de Continuité de Service qui couvre l’ensemb…" at bounding box center [290, 222] width 463 height 40
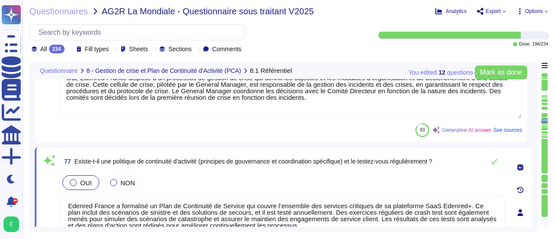
click at [533, 181] on div "You edited 12 question s [PERSON_NAME] as done Questionnaire 8 - Gestion de cri…" at bounding box center [283, 147] width 508 height 170
click at [534, 179] on div "You edited 12 question s [PERSON_NAME] as done Questionnaire 8 - Gestion de cri…" at bounding box center [283, 147] width 508 height 170
click at [533, 185] on div "You edited 12 question s [PERSON_NAME] as done Questionnaire 8 - Gestion de cri…" at bounding box center [283, 147] width 508 height 170
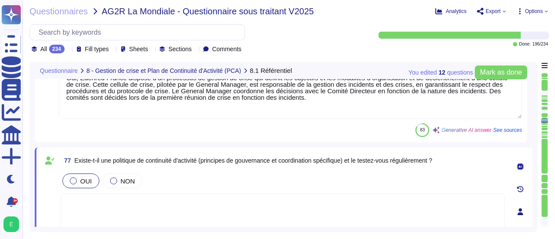
click at [464, 194] on textarea at bounding box center [283, 219] width 444 height 52
click at [534, 195] on div "You edited 12 question s [PERSON_NAME] as done Questionnaire 8 - Gestion de cri…" at bounding box center [283, 147] width 508 height 170
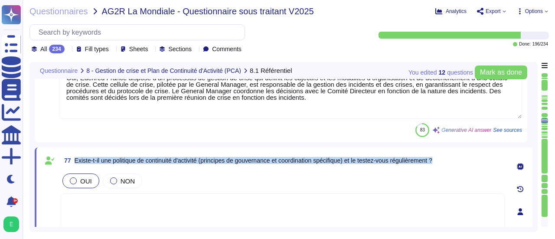
drag, startPoint x: 447, startPoint y: 159, endPoint x: 76, endPoint y: 160, distance: 371.0
click at [76, 160] on div "77 Existe-t-il une politique de continuité d'activité (principes de gouvernance…" at bounding box center [283, 161] width 444 height 16
drag, startPoint x: 73, startPoint y: 159, endPoint x: 444, endPoint y: 165, distance: 371.0
click at [432, 165] on span "77 Existe-t-il une politique de continuité d'activité (principes de gouvernance…" at bounding box center [246, 161] width 371 height 16
copy span "Existe-t-il une politique de continuité d'activité (principes de gouvernance et…"
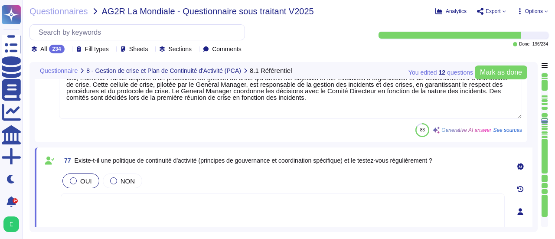
click at [107, 193] on textarea at bounding box center [283, 219] width 444 height 52
paste textarea "Oui, il existe une politique de continuité d'activité, qui inclut un Plan de Co…"
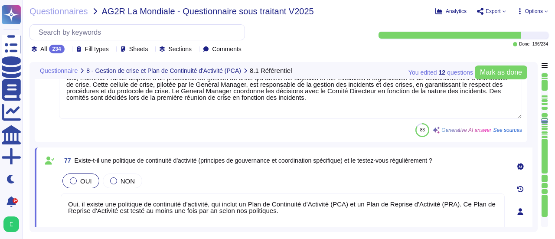
type textarea "Oui, il existe une politique de continuité d'activité, qui inclut un Plan de Co…"
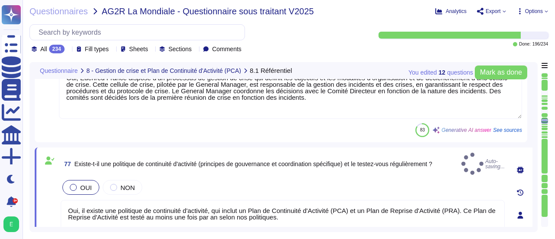
click at [535, 200] on div "You edited 12 question s [PERSON_NAME] as done Questionnaire 8 - Gestion de cri…" at bounding box center [283, 147] width 508 height 170
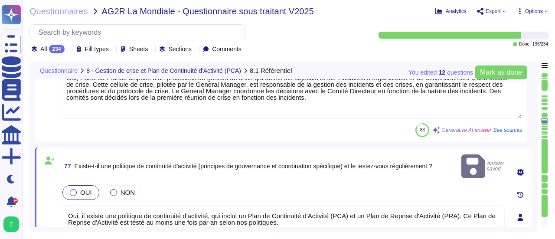
click at [533, 201] on div "You edited 12 question s [PERSON_NAME] as done Questionnaire 8 - Gestion de cri…" at bounding box center [283, 147] width 508 height 170
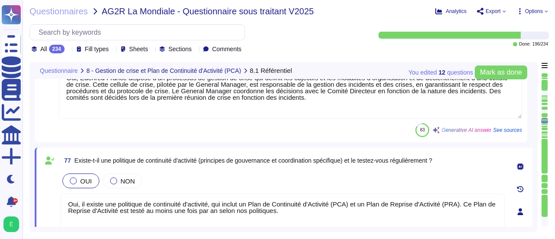
click at [532, 201] on div "0" at bounding box center [520, 212] width 24 height 118
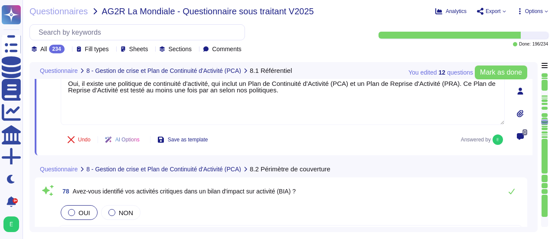
type textarea "Edenred France dispose de serveurs de secours pour assurer la continuité des se…"
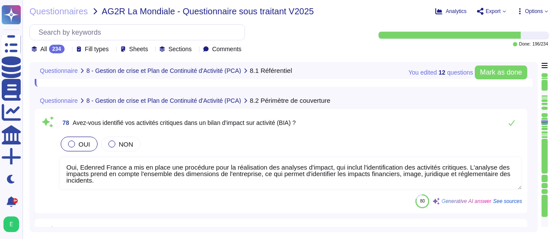
scroll to position [8327, 0]
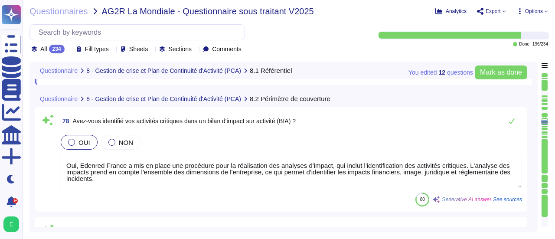
click at [532, 201] on div "78 Avez-vous identifié vos activités critiques dans un bilan d'impact sur activ…" at bounding box center [284, 159] width 498 height 104
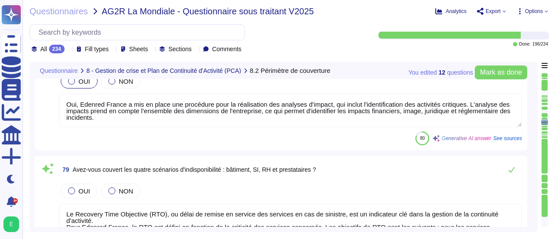
scroll to position [8379, 0]
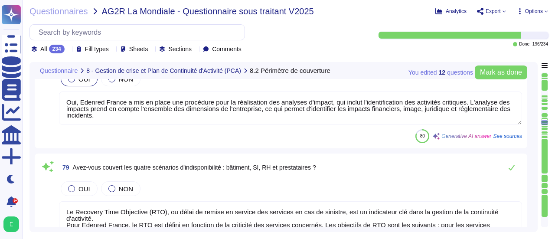
type textarea "Oui, Edenred France dispose de serveurs de secours pour assurer la continuité d…"
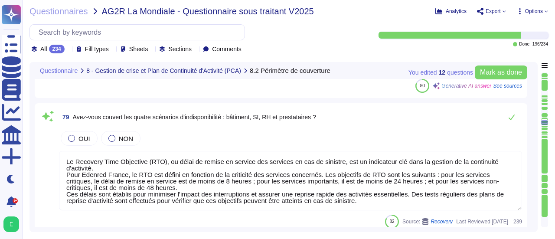
scroll to position [8431, 0]
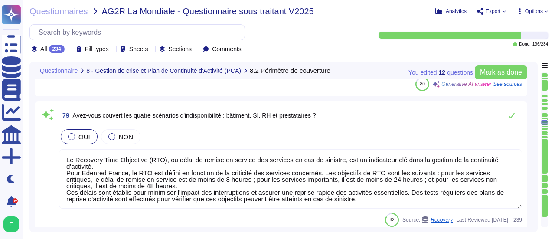
click at [75, 137] on label "OUI" at bounding box center [79, 136] width 22 height 7
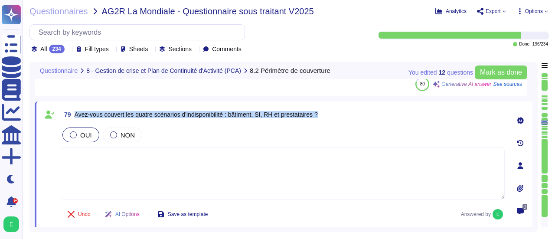
drag, startPoint x: 323, startPoint y: 114, endPoint x: 72, endPoint y: 114, distance: 251.4
click at [72, 114] on div "79 Avez-vous couvert les quatre scénarios d'indisponibilité : bâtiment, SI, RH …" at bounding box center [283, 115] width 444 height 16
copy span "Avez-vous couvert les quatre scénarios d'indisponibilité : bâtiment, SI, RH et …"
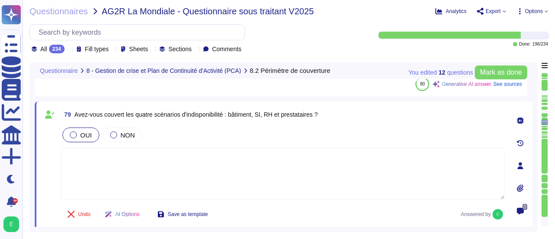
click at [109, 167] on textarea at bounding box center [283, 173] width 444 height 52
click at [82, 155] on textarea "Ede" at bounding box center [283, 173] width 444 height 52
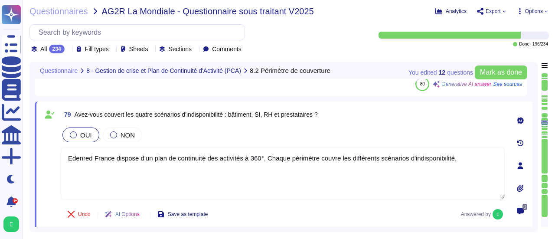
type textarea "Edenred France dispose d'un plan de continuité des activités à 360°. Chaque pér…"
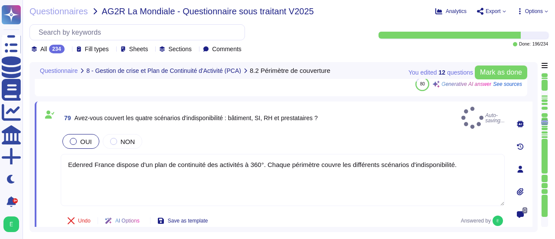
click at [533, 163] on div "You edited 12 question s [PERSON_NAME] as done Questionnaire 8 - Gestion de cri…" at bounding box center [283, 147] width 508 height 170
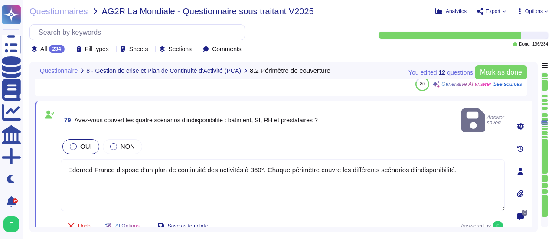
click at [532, 166] on div "You edited 12 question s [PERSON_NAME] as done Questionnaire 8 - Gestion de cri…" at bounding box center [283, 147] width 508 height 170
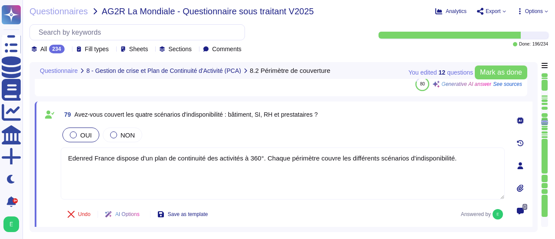
click at [536, 160] on div "You edited 12 question s [PERSON_NAME] as done Questionnaire 8 - Gestion de cri…" at bounding box center [283, 147] width 508 height 170
click at [537, 155] on div "You edited 12 question s [PERSON_NAME] as done Questionnaire 8 - Gestion de cri…" at bounding box center [288, 147] width 518 height 170
click at [532, 161] on div "You edited 12 question s [PERSON_NAME] as done Questionnaire 8 - Gestion de cri…" at bounding box center [283, 147] width 508 height 170
click at [538, 161] on div "You edited 12 question s [PERSON_NAME] as done Questionnaire 8 - Gestion de cri…" at bounding box center [288, 147] width 518 height 170
click at [537, 163] on div "You edited 12 question s [PERSON_NAME] as done Questionnaire 8 - Gestion de cri…" at bounding box center [288, 147] width 518 height 170
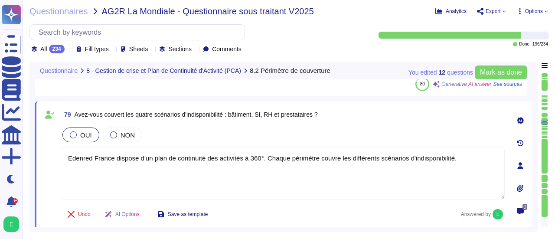
click at [536, 166] on div "You edited 12 question s [PERSON_NAME] as done Questionnaire 8 - Gestion de cri…" at bounding box center [283, 147] width 508 height 170
click at [536, 170] on div "You edited 12 question s [PERSON_NAME] as done Questionnaire 8 - Gestion de cri…" at bounding box center [283, 147] width 508 height 170
click at [538, 169] on div "You edited 12 question s [PERSON_NAME] as done Questionnaire 8 - Gestion de cri…" at bounding box center [288, 147] width 518 height 170
click at [533, 174] on div "You edited 12 question s [PERSON_NAME] as done Questionnaire 8 - Gestion de cri…" at bounding box center [283, 147] width 508 height 170
click at [534, 182] on div "You edited 12 question s [PERSON_NAME] as done Questionnaire 8 - Gestion de cri…" at bounding box center [283, 147] width 508 height 170
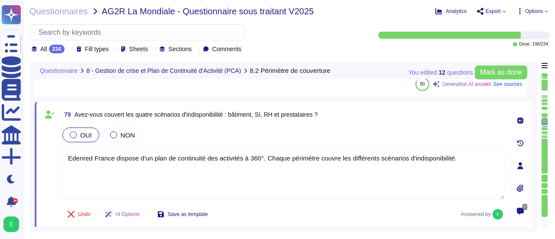
click at [535, 173] on div "You edited 12 question s [PERSON_NAME] as done Questionnaire 8 - Gestion de cri…" at bounding box center [283, 147] width 508 height 170
click at [533, 178] on div "You edited 12 question s [PERSON_NAME] as done Questionnaire 8 - Gestion de cri…" at bounding box center [283, 147] width 508 height 170
click at [531, 176] on div "0" at bounding box center [520, 166] width 24 height 118
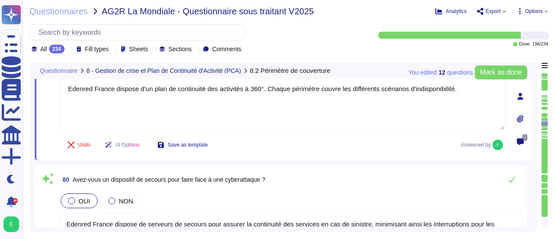
type textarea "Edenred France a formalisé un Plan de Continuité de Service qui couvre l’ensemb…"
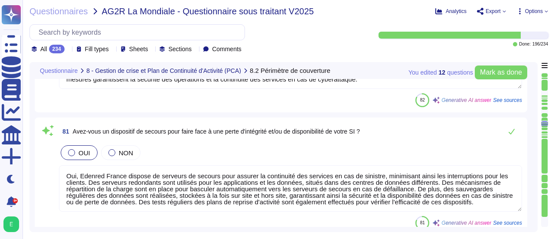
scroll to position [8673, 0]
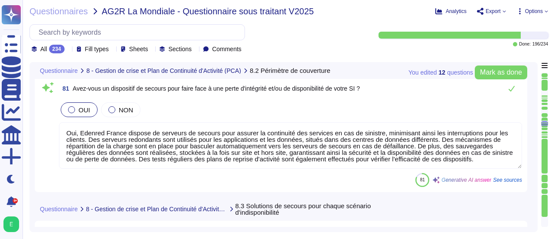
type textarea "Oui, nos solutions de continuité incluent des serveurs de secours pour assurer …"
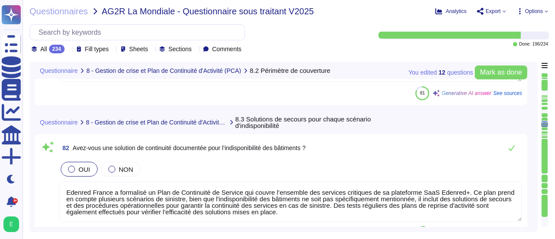
scroll to position [8812, 0]
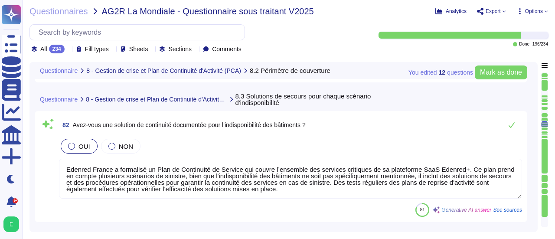
type textarea "Oui, nos solutions de continuité incluent le travail à distance. Nous avons mis…"
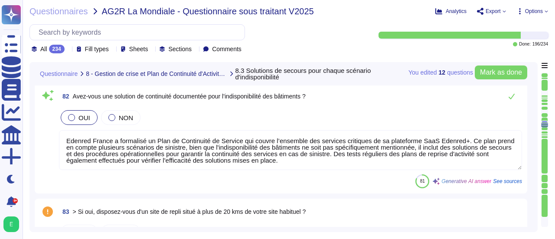
click at [497, 143] on textarea "Edenred France a formalisé un Plan de Continuité de Service qui couvre l’ensemb…" at bounding box center [290, 150] width 463 height 40
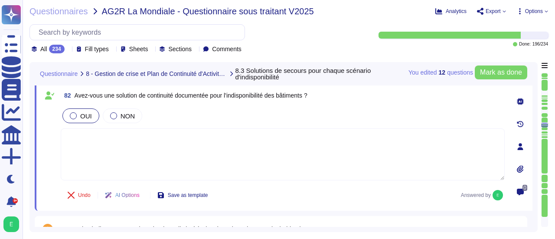
click at [534, 163] on div "You edited 12 question s [PERSON_NAME] as done Questionnaire 8 - Gestion de cri…" at bounding box center [283, 147] width 508 height 170
click at [533, 166] on div "You edited 12 question s [PERSON_NAME] as done Questionnaire 8 - Gestion de cri…" at bounding box center [283, 147] width 508 height 170
click at [535, 166] on div "You edited 12 question s [PERSON_NAME] as done Questionnaire 8 - Gestion de cri…" at bounding box center [283, 147] width 508 height 170
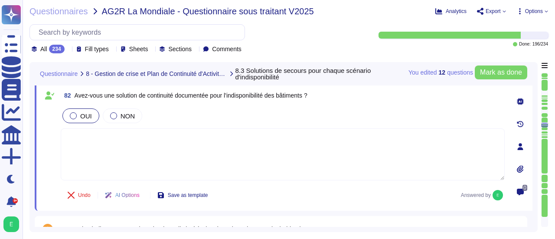
click at [535, 161] on div "You edited 12 question s [PERSON_NAME] as done Questionnaire 8 - Gestion de cri…" at bounding box center [283, 147] width 508 height 170
click at [534, 168] on div "You edited 12 question s [PERSON_NAME] as done Questionnaire 8 - Gestion de cri…" at bounding box center [283, 147] width 508 height 170
click at [534, 161] on div "You edited 12 question s [PERSON_NAME] as done Questionnaire 8 - Gestion de cri…" at bounding box center [283, 147] width 508 height 170
click at [536, 164] on div "You edited 12 question s [PERSON_NAME] as done Questionnaire 8 - Gestion de cri…" at bounding box center [283, 147] width 508 height 170
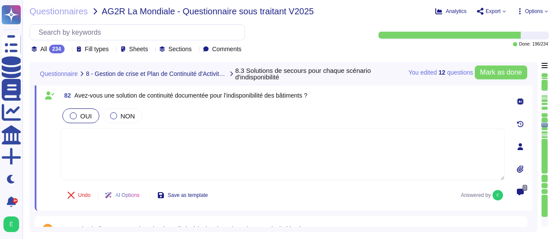
click at [534, 164] on div "You edited 12 question s [PERSON_NAME] as done Questionnaire 8 - Gestion de cri…" at bounding box center [283, 147] width 508 height 170
click at [533, 163] on div "You edited 12 question s [PERSON_NAME] as done Questionnaire 8 - Gestion de cri…" at bounding box center [283, 147] width 508 height 170
click at [537, 158] on div "You edited 12 question s [PERSON_NAME] as done Questionnaire 8 - Gestion de cri…" at bounding box center [288, 147] width 518 height 170
click at [535, 156] on div "You edited 12 question s [PERSON_NAME] as done Questionnaire 8 - Gestion de cri…" at bounding box center [283, 147] width 508 height 170
click at [533, 158] on div "You edited 12 question s [PERSON_NAME] as done Questionnaire 8 - Gestion de cri…" at bounding box center [283, 147] width 508 height 170
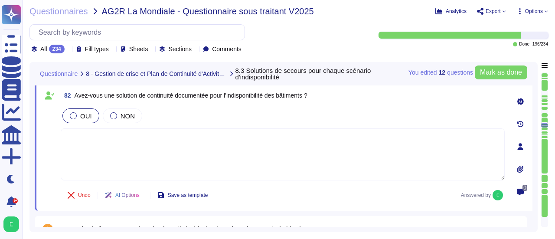
click at [533, 158] on div "You edited 12 question s [PERSON_NAME] as done Questionnaire 8 - Gestion de cri…" at bounding box center [283, 147] width 508 height 170
click at [536, 158] on div "You edited 12 question s [PERSON_NAME] as done Questionnaire 8 - Gestion de cri…" at bounding box center [283, 147] width 508 height 170
click at [534, 158] on div "You edited 12 question s [PERSON_NAME] as done Questionnaire 8 - Gestion de cri…" at bounding box center [283, 147] width 508 height 170
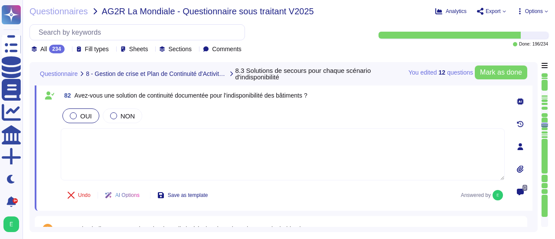
click at [534, 158] on div "You edited 12 question s [PERSON_NAME] as done Questionnaire 8 - Gestion de cri…" at bounding box center [283, 147] width 508 height 170
click at [537, 158] on div "You edited 12 question s [PERSON_NAME] as done Questionnaire 8 - Gestion de cri…" at bounding box center [283, 147] width 508 height 170
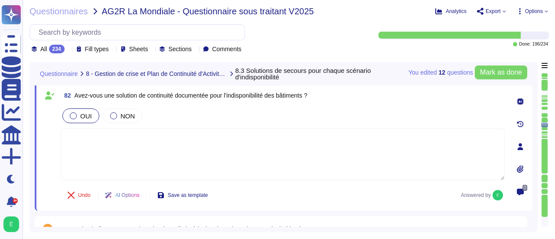
click at [537, 158] on div "You edited 12 question s [PERSON_NAME] as done Questionnaire 8 - Gestion de cri…" at bounding box center [283, 147] width 508 height 170
click at [537, 156] on div "You edited 12 question s [PERSON_NAME] as done Questionnaire 8 - Gestion de cri…" at bounding box center [288, 147] width 518 height 170
click at [536, 156] on div "You edited 12 question s [PERSON_NAME] as done Questionnaire 8 - Gestion de cri…" at bounding box center [283, 147] width 508 height 170
click at [538, 156] on div "You edited 12 question s [PERSON_NAME] as done Questionnaire 8 - Gestion de cri…" at bounding box center [288, 147] width 518 height 170
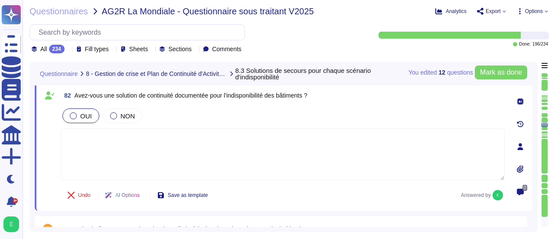
click at [538, 156] on div "You edited 12 question s [PERSON_NAME] as done Questionnaire 8 - Gestion de cri…" at bounding box center [288, 147] width 518 height 170
click at [537, 158] on div "You edited 12 question s [PERSON_NAME] as done Questionnaire 8 - Gestion de cri…" at bounding box center [288, 147] width 518 height 170
click at [533, 166] on div "You edited 12 question s [PERSON_NAME] as done Questionnaire 8 - Gestion de cri…" at bounding box center [283, 147] width 508 height 170
click at [538, 165] on div "You edited 12 question s [PERSON_NAME] as done Questionnaire 8 - Gestion de cri…" at bounding box center [288, 147] width 518 height 170
click at [536, 162] on div "You edited 12 question s [PERSON_NAME] as done Questionnaire 8 - Gestion de cri…" at bounding box center [283, 147] width 508 height 170
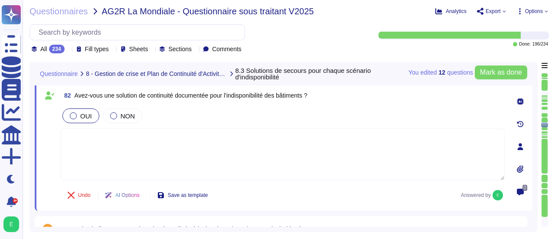
click at [539, 159] on div "You edited 12 question s [PERSON_NAME] as done Questionnaire 8 - Gestion de cri…" at bounding box center [288, 147] width 518 height 170
click at [536, 146] on div "You edited 12 question s [PERSON_NAME] as done Questionnaire 8 - Gestion de cri…" at bounding box center [283, 147] width 508 height 170
click at [534, 148] on div "You edited 12 question s [PERSON_NAME] as done Questionnaire 8 - Gestion de cri…" at bounding box center [283, 147] width 508 height 170
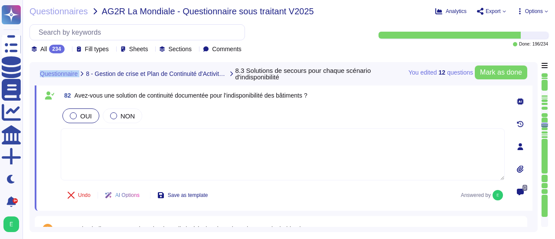
click at [534, 148] on div "You edited 12 question s [PERSON_NAME] as done Questionnaire 8 - Gestion de cri…" at bounding box center [283, 147] width 508 height 170
click at [114, 113] on div at bounding box center [113, 115] width 7 height 7
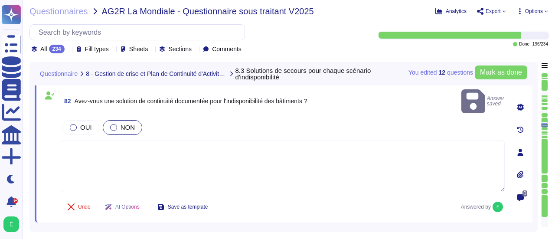
click at [103, 140] on textarea at bounding box center [283, 166] width 444 height 52
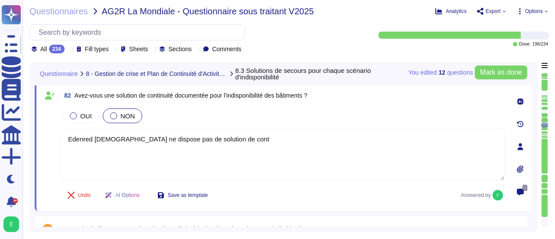
click at [534, 115] on div "You edited 12 question s [PERSON_NAME] as done Questionnaire 8 - Gestion de cri…" at bounding box center [283, 147] width 508 height 170
click at [534, 118] on div "You edited 12 question s [PERSON_NAME] as done Questionnaire 8 - Gestion de cri…" at bounding box center [283, 147] width 508 height 170
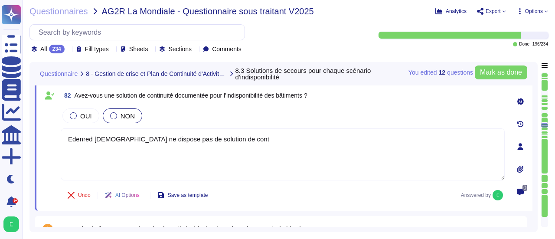
click at [534, 118] on div "You edited 12 question s [PERSON_NAME] as done Questionnaire 8 - Gestion de cri…" at bounding box center [283, 147] width 508 height 170
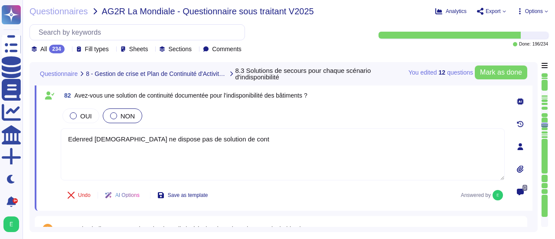
click at [534, 118] on div "You edited 12 question s [PERSON_NAME] as done Questionnaire 8 - Gestion de cri…" at bounding box center [283, 147] width 508 height 170
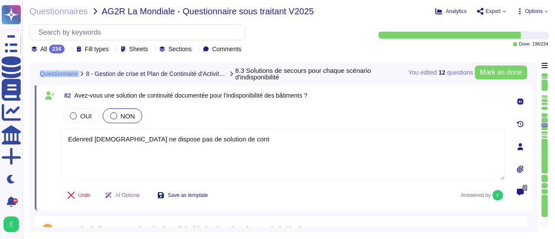
click at [534, 118] on div "You edited 12 question s [PERSON_NAME] as done Questionnaire 8 - Gestion de cri…" at bounding box center [283, 147] width 508 height 170
click at [537, 121] on div "You edited 12 question s [PERSON_NAME] as done Questionnaire 8 - Gestion de cri…" at bounding box center [283, 147] width 508 height 170
click at [536, 122] on div "You edited 12 question s [PERSON_NAME] as done Questionnaire 8 - Gestion de cri…" at bounding box center [283, 147] width 508 height 170
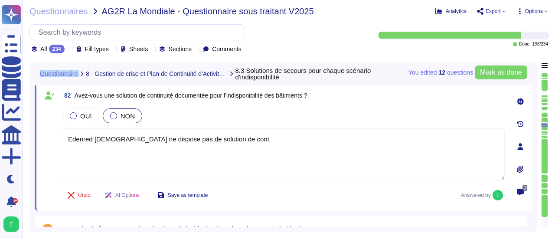
click at [536, 122] on div "You edited 12 question s [PERSON_NAME] as done Questionnaire 8 - Gestion de cri…" at bounding box center [283, 147] width 508 height 170
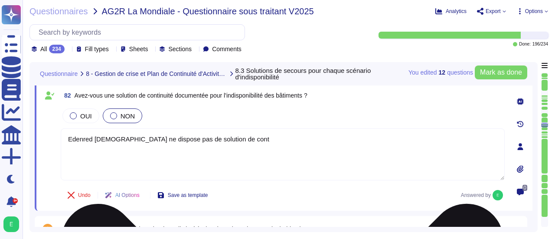
click at [219, 140] on textarea "Edenred [DEMOGRAPHIC_DATA] ne dispose pas de solution de cont" at bounding box center [283, 154] width 444 height 52
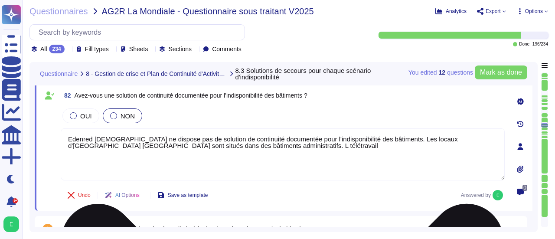
click at [170, 145] on textarea "Edenred [DEMOGRAPHIC_DATA] ne dispose pas de solution de continuité documentée …" at bounding box center [283, 154] width 444 height 52
click at [214, 146] on textarea "Edenred [DEMOGRAPHIC_DATA] ne dispose pas de solution de continuité documentée …" at bounding box center [283, 154] width 444 height 52
click at [269, 148] on textarea "Edenred [DEMOGRAPHIC_DATA] ne dispose pas de solution de continuité documentée …" at bounding box center [283, 154] width 444 height 52
click at [347, 149] on textarea "Edenred [DEMOGRAPHIC_DATA] ne dispose pas de solution de continuité documentée …" at bounding box center [283, 154] width 444 height 52
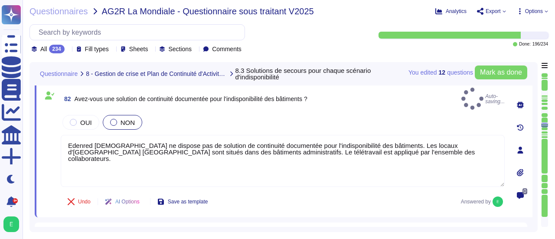
type textarea "Edenred [DEMOGRAPHIC_DATA] ne dispose pas de solution de continuité documentée …"
click at [533, 128] on div "You edited 12 question s [PERSON_NAME] as done Questionnaire 8 - Gestion de cri…" at bounding box center [283, 147] width 508 height 170
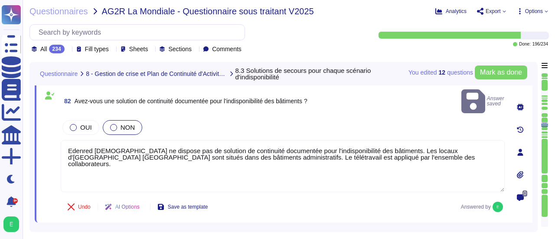
click at [536, 127] on div "You edited 12 question s [PERSON_NAME] as done Questionnaire 8 - Gestion de cri…" at bounding box center [283, 147] width 508 height 170
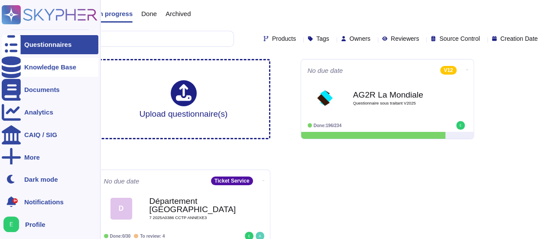
click at [15, 68] on icon at bounding box center [11, 67] width 19 height 22
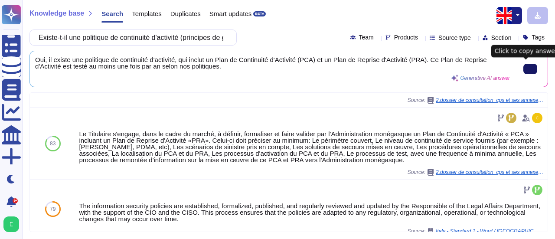
click at [526, 65] on button at bounding box center [530, 69] width 14 height 10
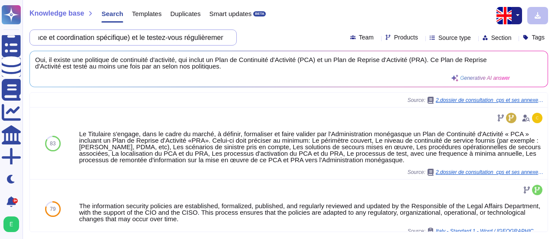
scroll to position [0, 234]
drag, startPoint x: 46, startPoint y: 38, endPoint x: 241, endPoint y: 40, distance: 195.1
click at [241, 40] on div "Existe-t-il une politique de continuité d'activité (principes de gouvernance et…" at bounding box center [288, 37] width 518 height 16
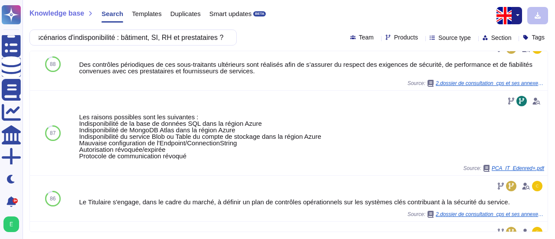
scroll to position [0, 0]
